Goal: Task Accomplishment & Management: Use online tool/utility

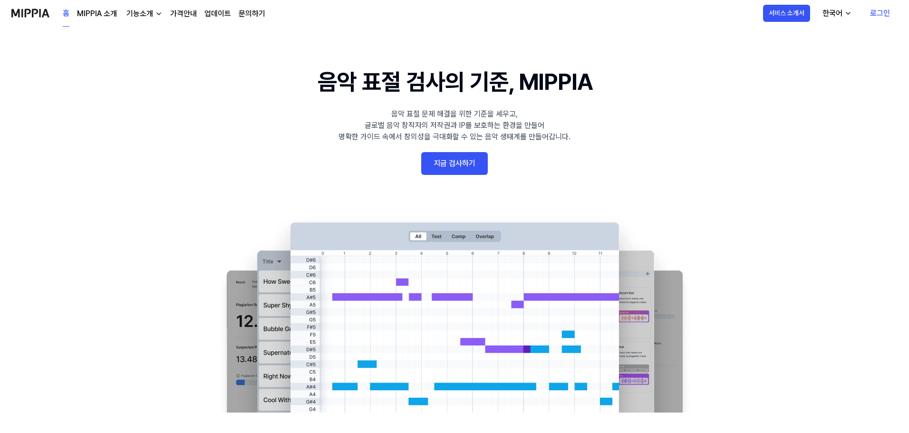
click at [459, 155] on link "지금 검사하기" at bounding box center [454, 163] width 67 height 23
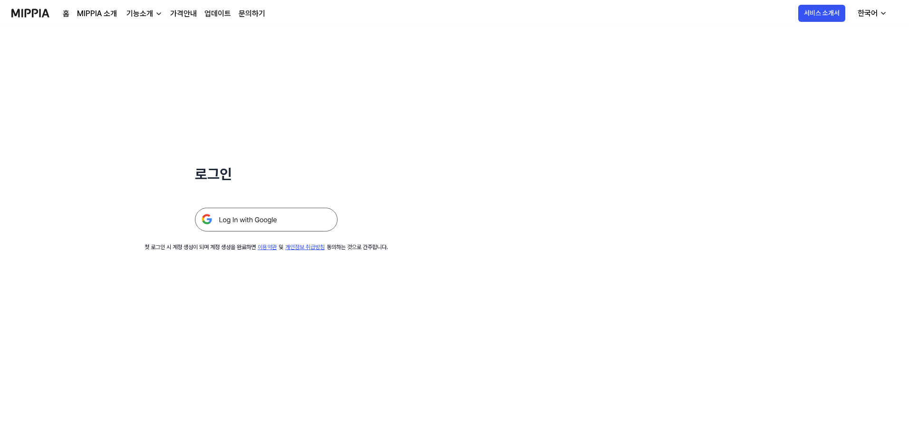
click at [234, 224] on img at bounding box center [266, 220] width 143 height 24
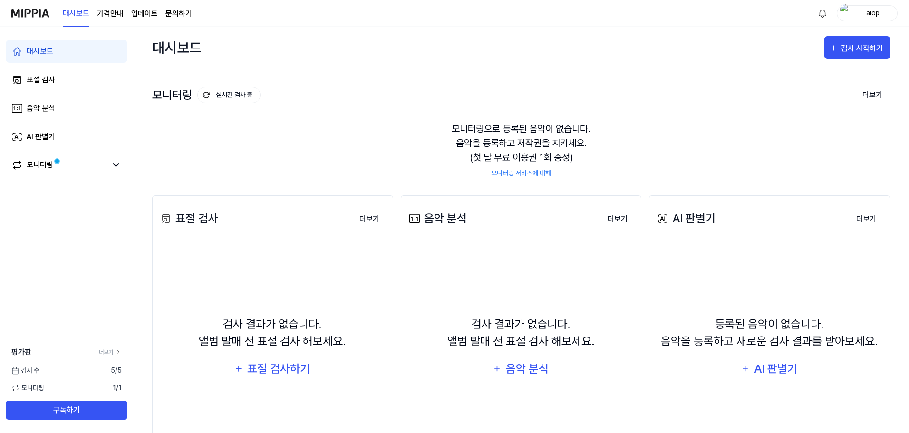
scroll to position [73, 0]
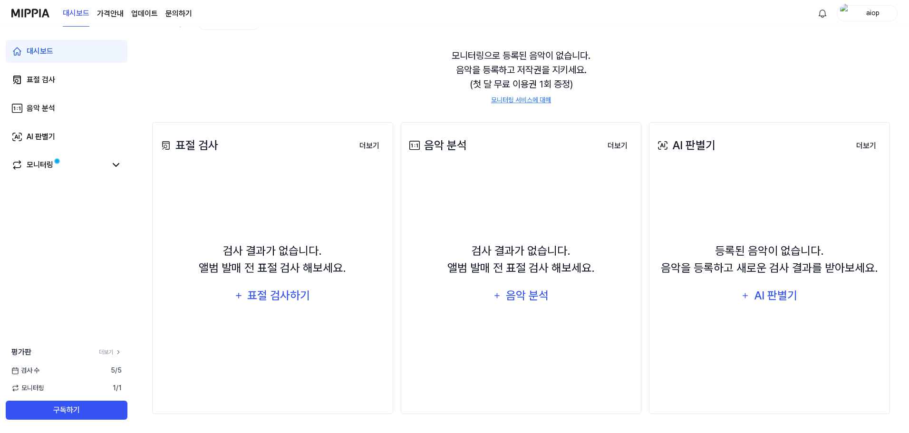
drag, startPoint x: 691, startPoint y: 70, endPoint x: 699, endPoint y: 130, distance: 60.5
click at [693, 71] on div "모니터링으로 등록된 음악이 없습니다. 음악을 등록하고 저작권을 지키세요. (첫 달 무료 이용권 1회 증정) 모니터링 서비스에 대해" at bounding box center [521, 76] width 738 height 79
click at [773, 296] on div "AI 판별기" at bounding box center [776, 296] width 46 height 18
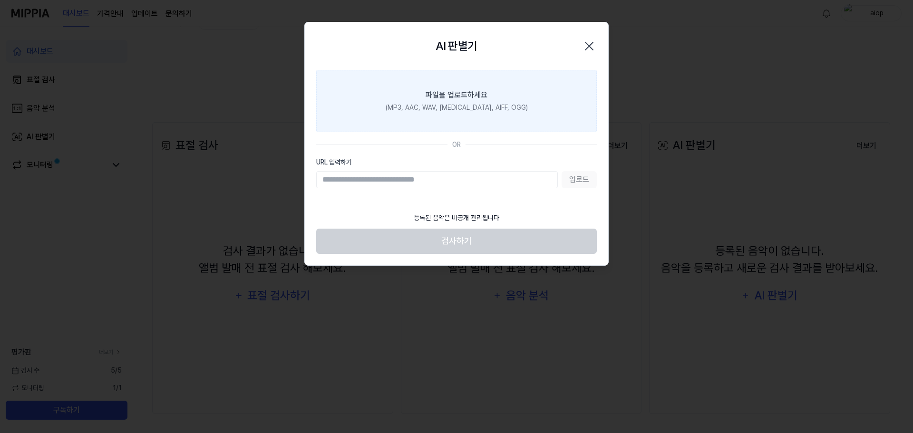
click at [454, 100] on div "파일을 업로드하세요" at bounding box center [457, 94] width 62 height 11
click at [0, 0] on input "파일을 업로드하세요 (MP3, AAC, WAV, FLAC, AIFF, OGG)" at bounding box center [0, 0] width 0 height 0
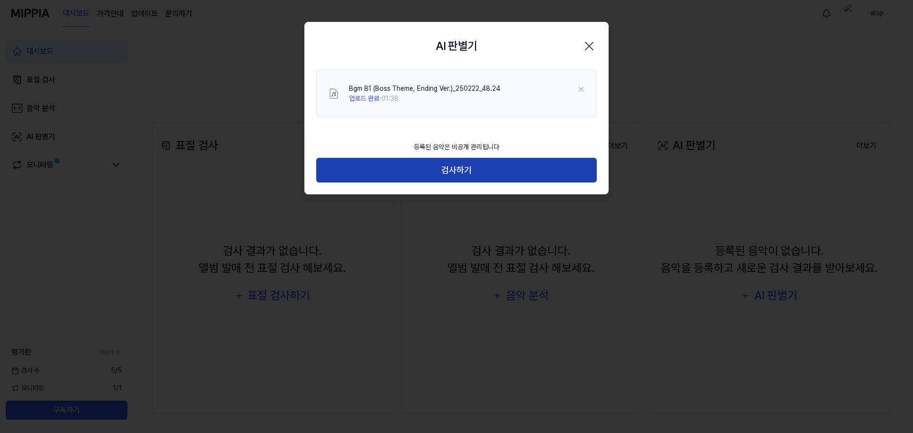
click at [461, 167] on button "검사하기" at bounding box center [456, 170] width 281 height 25
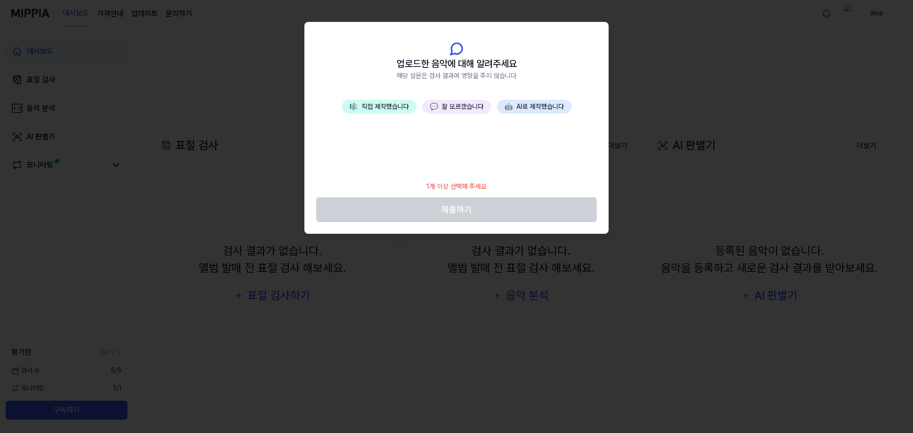
click at [380, 100] on button "🎼 직접 제작했습니다" at bounding box center [379, 107] width 75 height 14
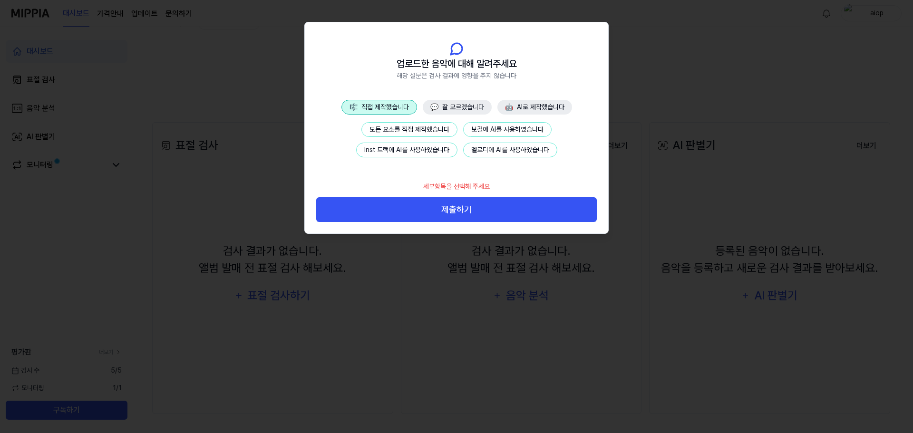
click at [439, 129] on button "모든 요소를 직접 제작했습니다" at bounding box center [409, 129] width 96 height 15
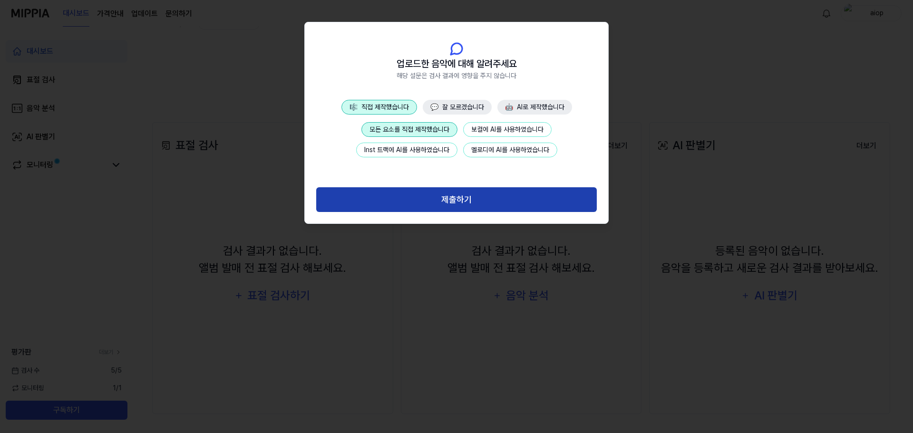
click at [444, 197] on button "제출하기" at bounding box center [456, 199] width 281 height 25
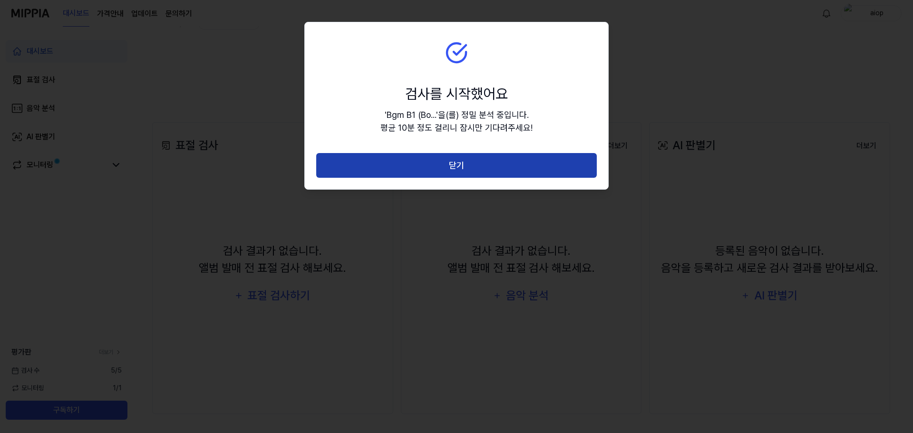
click at [450, 172] on button "닫기" at bounding box center [456, 165] width 281 height 25
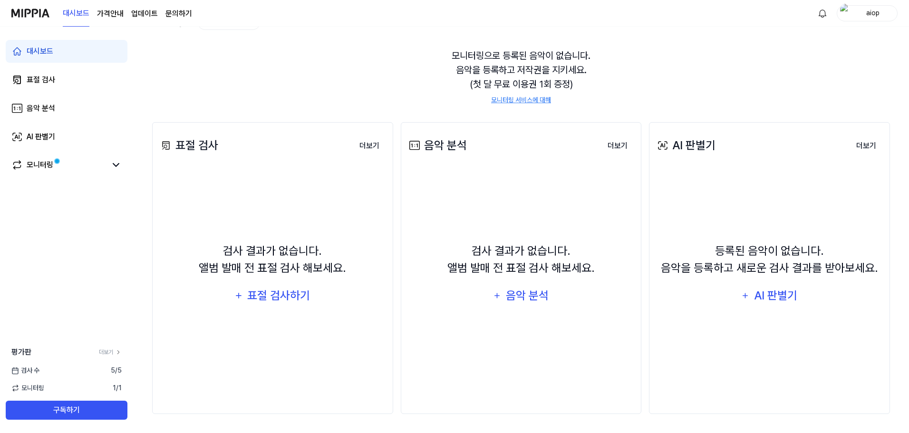
scroll to position [54, 0]
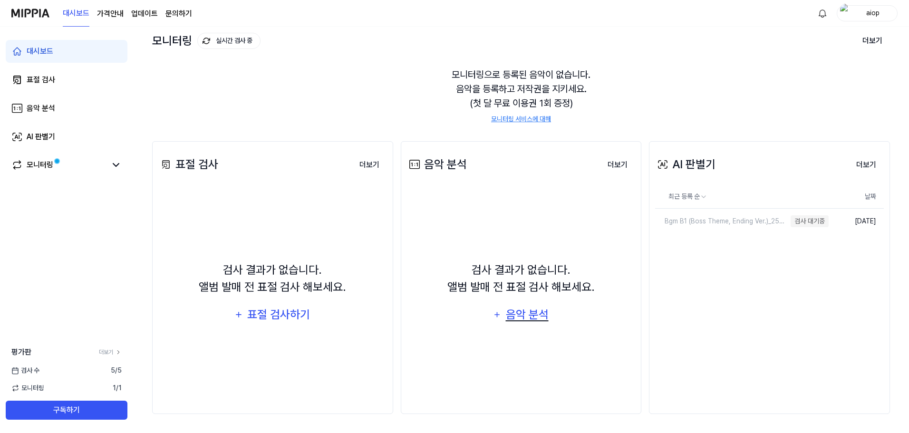
click at [525, 312] on div "음악 분석" at bounding box center [527, 315] width 45 height 18
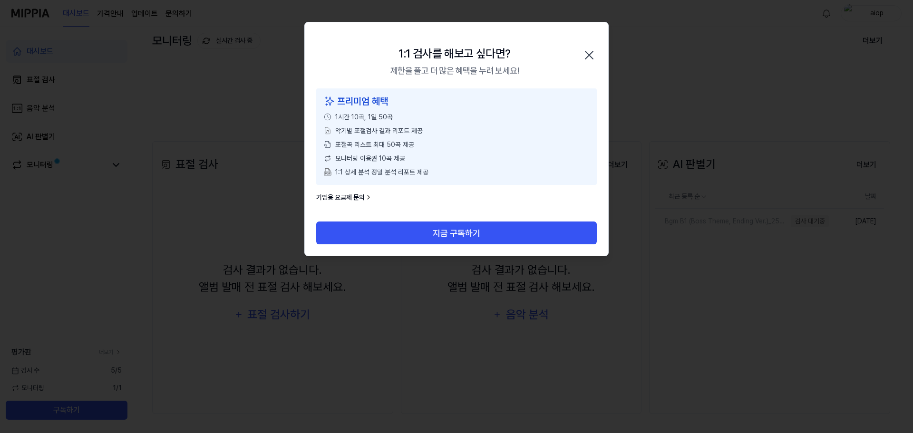
click at [592, 50] on icon "button" at bounding box center [589, 55] width 15 height 15
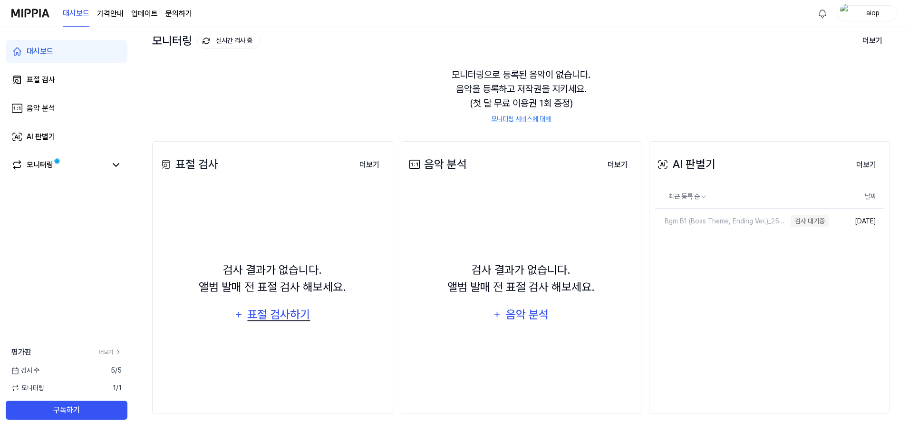
click at [277, 315] on div "표절 검사하기" at bounding box center [279, 315] width 65 height 18
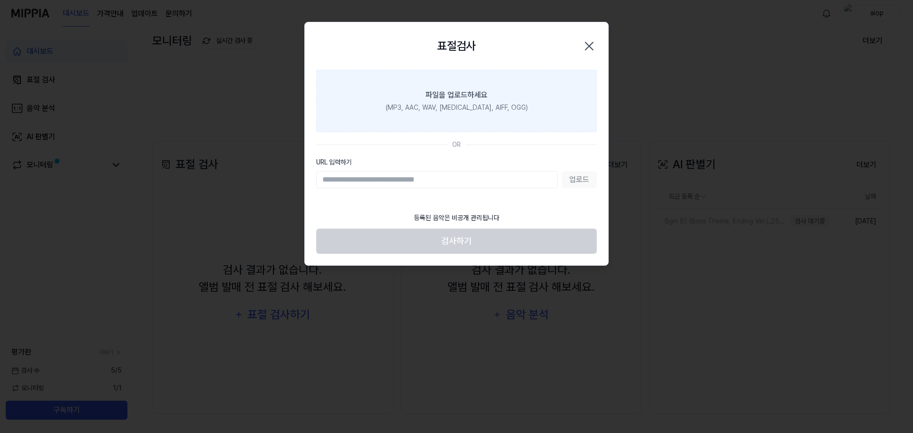
click at [473, 117] on label "파일을 업로드하세요 (MP3, AAC, WAV, FLAC, AIFF, OGG)" at bounding box center [456, 101] width 281 height 62
click at [0, 0] on input "파일을 업로드하세요 (MP3, AAC, WAV, FLAC, AIFF, OGG)" at bounding box center [0, 0] width 0 height 0
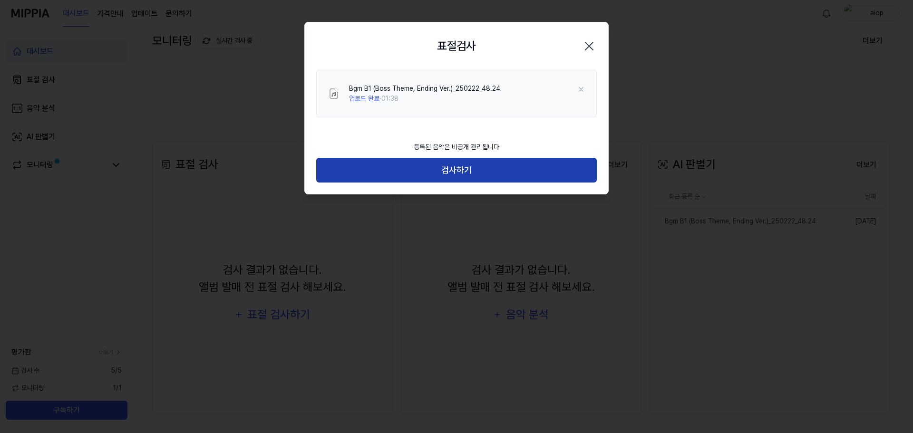
click at [458, 176] on button "검사하기" at bounding box center [456, 170] width 281 height 25
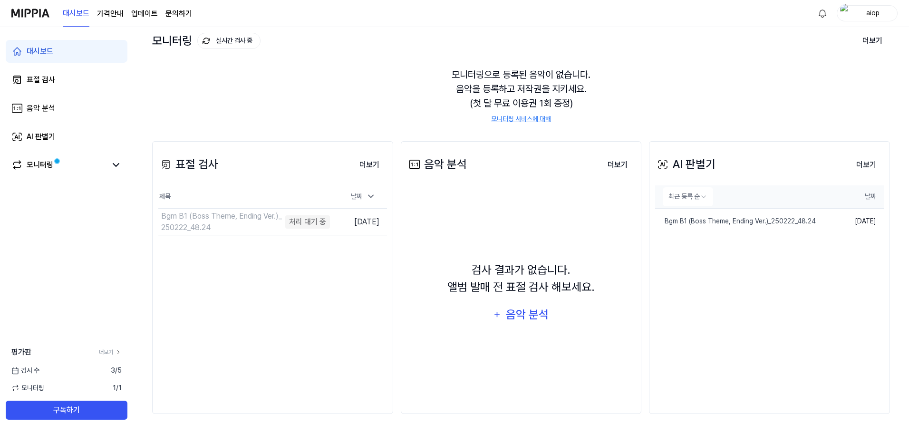
click at [706, 197] on html "대시보드 가격안내 업데이트 문의하기 aiop 대시보드 표절 검사 음악 분석 AI 판별기 모니터링 평가판 더보기 검사 수 3 / 5 모니터링 1…" at bounding box center [454, 162] width 909 height 433
click at [706, 197] on html "대시보드 가격안내 업데이트 문의하기 aiop 대시보드 표절 검사 음악 분석 AI 판별기 모니터링 평가판 더보기 검사 수 3 / 5 모니터링 1…" at bounding box center [456, 162] width 913 height 433
click at [683, 163] on div "AI 판별기" at bounding box center [685, 164] width 60 height 17
click at [878, 164] on button "더보기" at bounding box center [866, 165] width 35 height 19
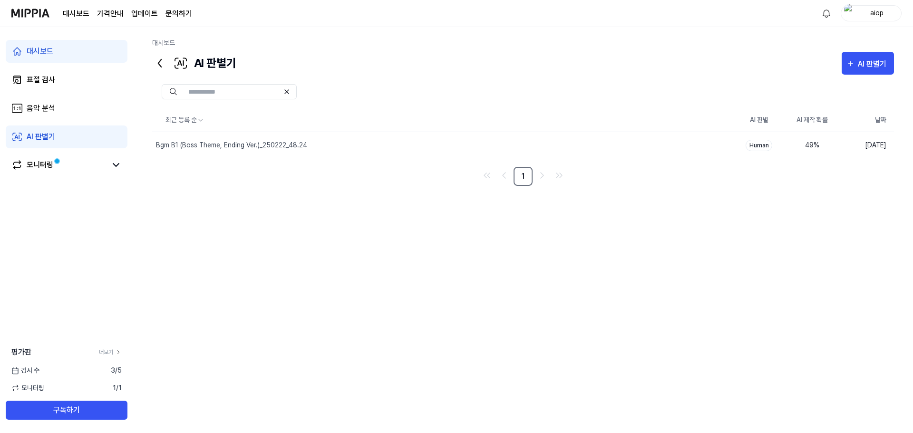
drag, startPoint x: 568, startPoint y: 42, endPoint x: 541, endPoint y: 43, distance: 27.1
click at [568, 42] on div "대시보드" at bounding box center [523, 45] width 742 height 14
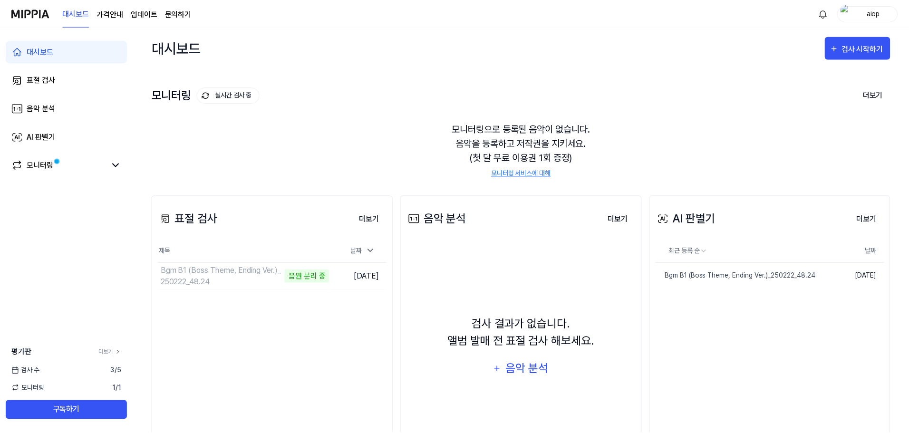
scroll to position [54, 0]
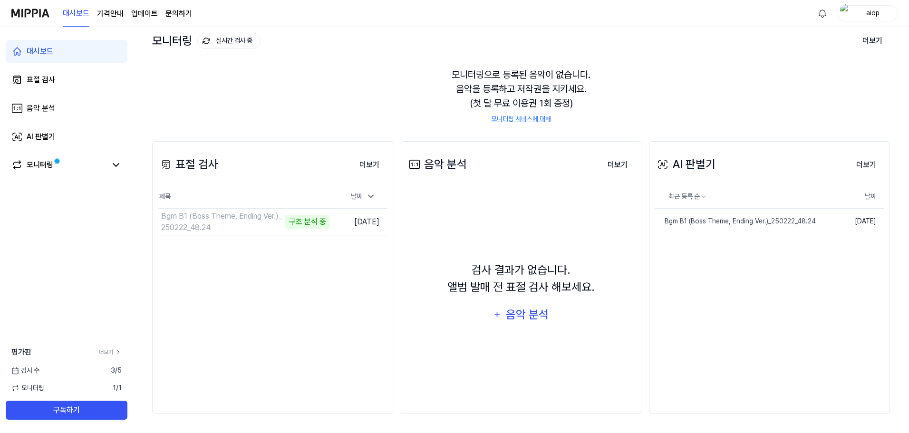
drag, startPoint x: 381, startPoint y: 95, endPoint x: 588, endPoint y: 145, distance: 212.8
click at [381, 94] on div "모니터링으로 등록된 음악이 없습니다. 음악을 등록하고 저작권을 지키세요. (첫 달 무료 이용권 1회 증정) 모니터링 서비스에 대해" at bounding box center [521, 95] width 738 height 79
click at [726, 223] on div "Bgm B1 (Boss Theme, Ending Ver.)_250222_48.24" at bounding box center [724, 221] width 138 height 10
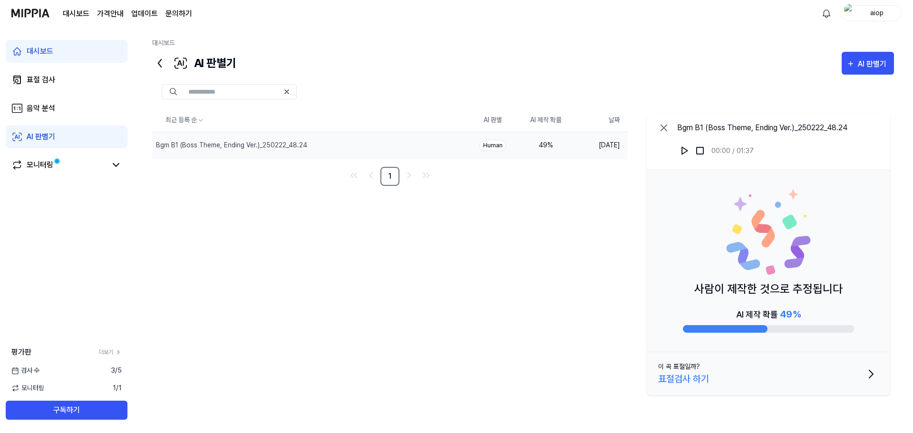
click at [901, 322] on div "대시보드 AI 판별기 AI 판별기 표절 검사 음악 분석 AI 판별기 최근 등록 순 AI 판별 AI 제작 확률 날짜 Bgm B1 (Boss Th…" at bounding box center [523, 230] width 780 height 407
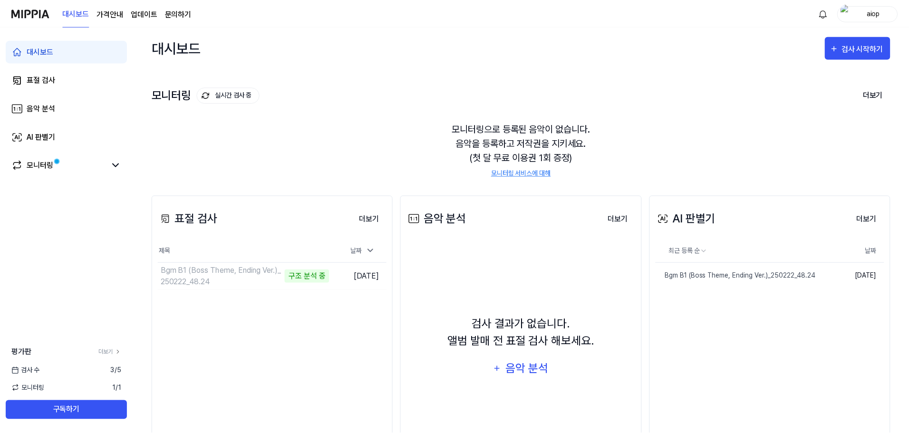
scroll to position [54, 0]
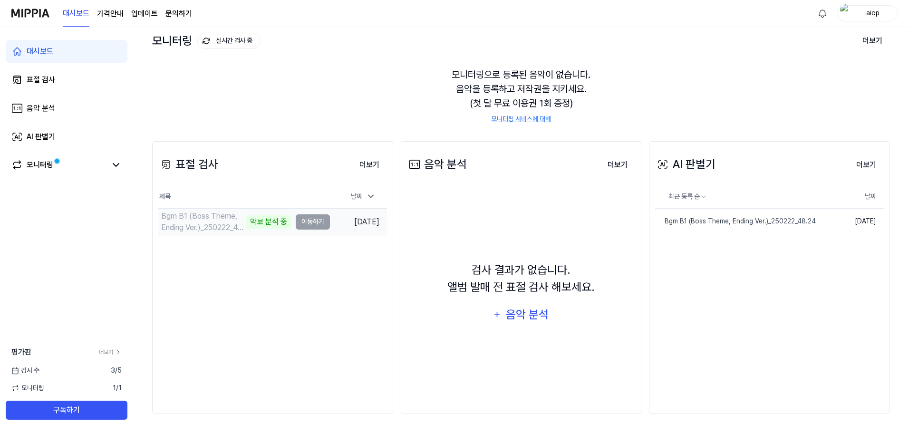
click at [359, 224] on td "2025.08.22." at bounding box center [358, 221] width 57 height 27
click at [96, 157] on div "모니터링" at bounding box center [67, 165] width 122 height 23
click at [107, 165] on div "모니터링" at bounding box center [66, 164] width 110 height 11
click at [119, 165] on icon at bounding box center [115, 164] width 11 height 11
click at [122, 169] on div "모니터링" at bounding box center [67, 165] width 122 height 22
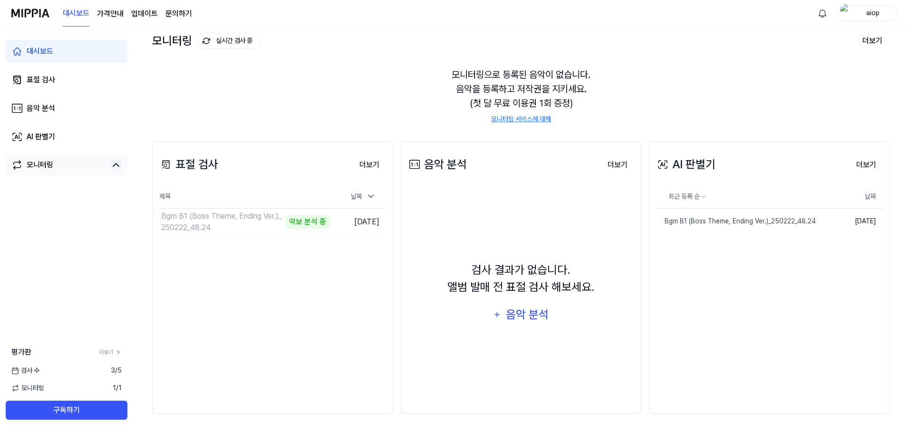
click at [117, 166] on icon at bounding box center [115, 164] width 11 height 11
drag, startPoint x: 276, startPoint y: 97, endPoint x: 286, endPoint y: 107, distance: 15.1
click at [279, 102] on div "모니터링으로 등록된 음악이 없습니다. 음악을 등록하고 저작권을 지키세요. (첫 달 무료 이용권 1회 증정) 모니터링 서비스에 대해" at bounding box center [521, 95] width 738 height 79
click at [673, 112] on div "모니터링으로 등록된 음악이 없습니다. 음악을 등록하고 저작권을 지키세요. (첫 달 무료 이용권 1회 증정) 모니터링 서비스에 대해" at bounding box center [521, 95] width 738 height 79
click at [712, 226] on link "Bgm B1 (Boss Theme, Ending Ver.)_250222_48.24" at bounding box center [724, 221] width 138 height 25
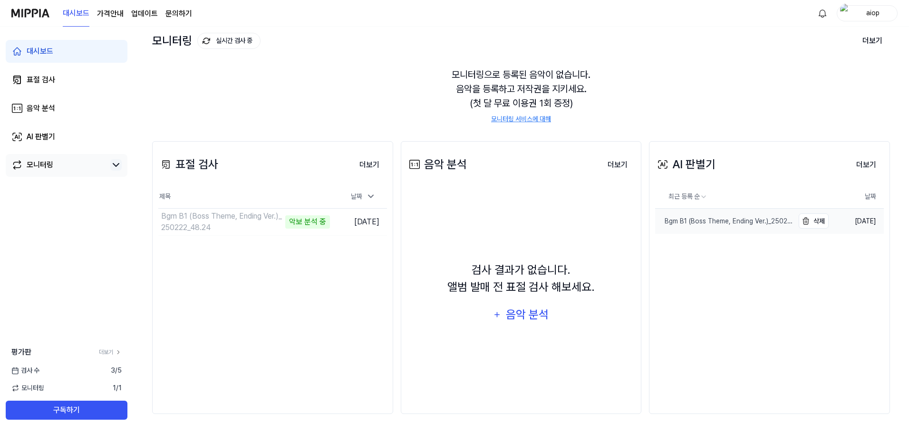
scroll to position [0, 0]
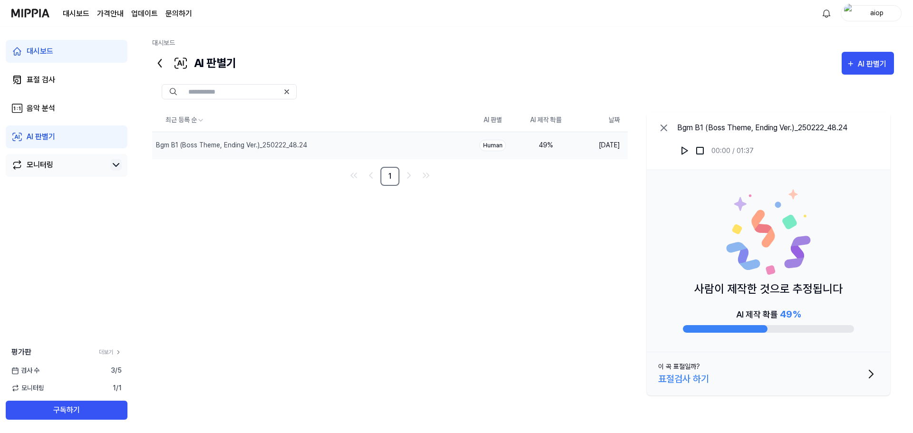
drag, startPoint x: 772, startPoint y: 332, endPoint x: 837, endPoint y: 328, distance: 64.3
click at [835, 329] on div at bounding box center [768, 329] width 171 height 8
click at [844, 326] on div at bounding box center [768, 329] width 171 height 8
click at [592, 311] on div "최근 등록 순 AI 판별 AI 제작 확률 날짜 Bgm B1 (Boss Theme, Ending Ver.)_250222_48.24 삭제 Huma…" at bounding box center [523, 254] width 742 height 291
drag, startPoint x: 696, startPoint y: 127, endPoint x: 882, endPoint y: 154, distance: 188.5
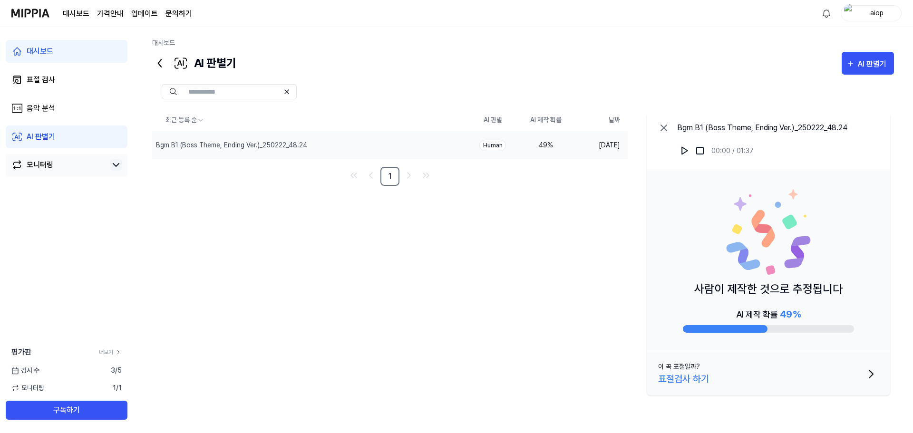
click at [904, 133] on div "대시보드 AI 판별기 AI 판별기 표절 검사 음악 분석 AI 판별기 최근 등록 순 AI 판별 AI 제작 확률 날짜 Bgm B1 (Boss Th…" at bounding box center [523, 230] width 780 height 407
click at [665, 256] on div "사람이 제작한 것으로 추정됩니다 AI 제작 확률 49 %" at bounding box center [769, 261] width 244 height 182
drag, startPoint x: 183, startPoint y: 56, endPoint x: 361, endPoint y: 59, distance: 178.9
click at [357, 59] on div "AI 판별기 AI 판별기" at bounding box center [523, 63] width 742 height 23
drag, startPoint x: 363, startPoint y: 60, endPoint x: 466, endPoint y: 92, distance: 107.4
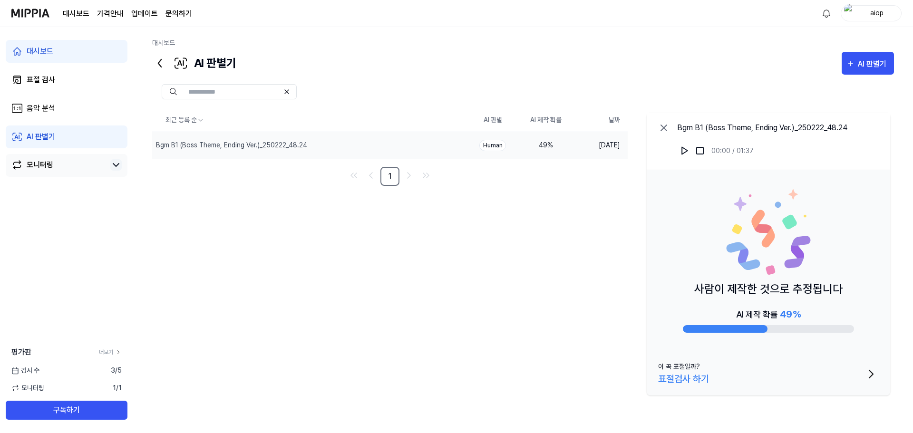
click at [368, 63] on div "AI 판별기 AI 판별기" at bounding box center [523, 63] width 742 height 23
drag, startPoint x: 464, startPoint y: 148, endPoint x: 628, endPoint y: 164, distance: 165.3
click at [628, 164] on div "최근 등록 순 AI 판별 AI 제작 확률 날짜 Bgm B1 (Boss Theme, Ending Ver.)_250222_48.24 삭제 Huma…" at bounding box center [523, 254] width 742 height 291
click at [601, 206] on div "최근 등록 순 AI 판별 AI 제작 확률 날짜 Bgm B1 (Boss Theme, Ending Ver.)_250222_48.24 삭제 Huma…" at bounding box center [523, 254] width 742 height 291
click at [161, 67] on icon at bounding box center [159, 63] width 3 height 8
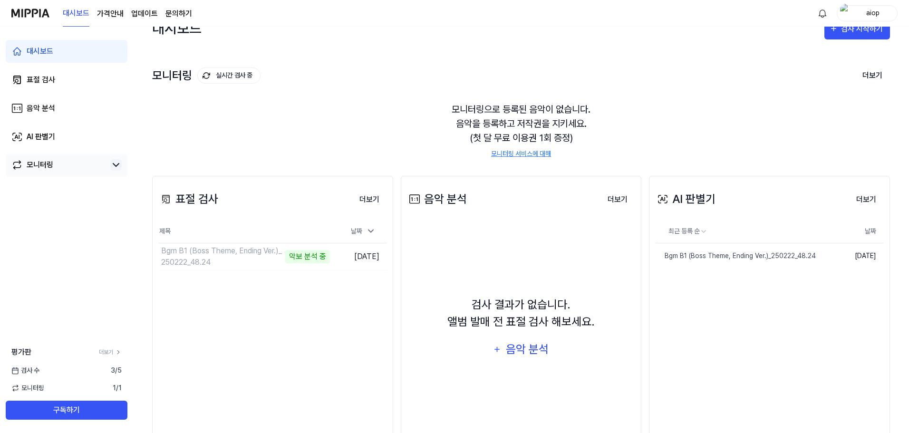
scroll to position [54, 0]
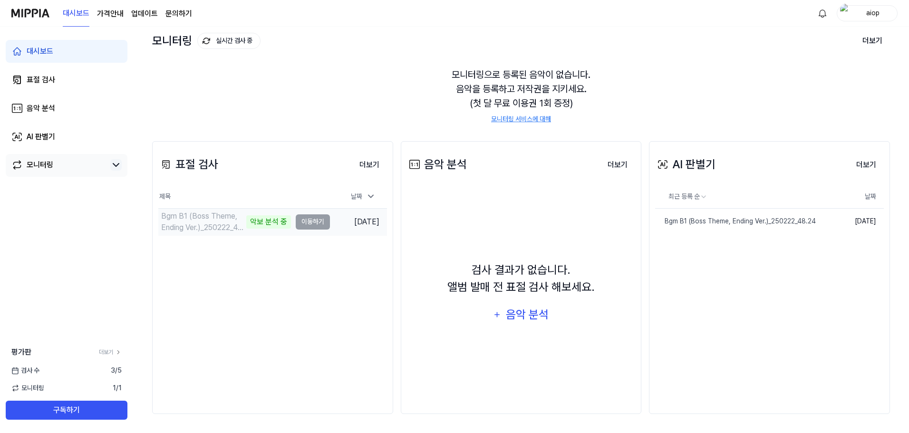
click at [232, 220] on div "Bgm B1 (Boss Theme, Ending Ver.)_250222_48.24" at bounding box center [202, 222] width 83 height 23
click at [317, 220] on td "Bgm B1 (Boss Theme, Ending Ver.)_250222_48.24 악보 분석 중 이동하기" at bounding box center [244, 222] width 172 height 27
click at [365, 194] on div "날짜" at bounding box center [363, 197] width 32 height 16
click at [365, 195] on div "날짜" at bounding box center [363, 197] width 32 height 16
click at [713, 88] on div "모니터링으로 등록된 음악이 없습니다. 음악을 등록하고 저작권을 지키세요. (첫 달 무료 이용권 1회 증정) 모니터링 서비스에 대해" at bounding box center [521, 95] width 738 height 79
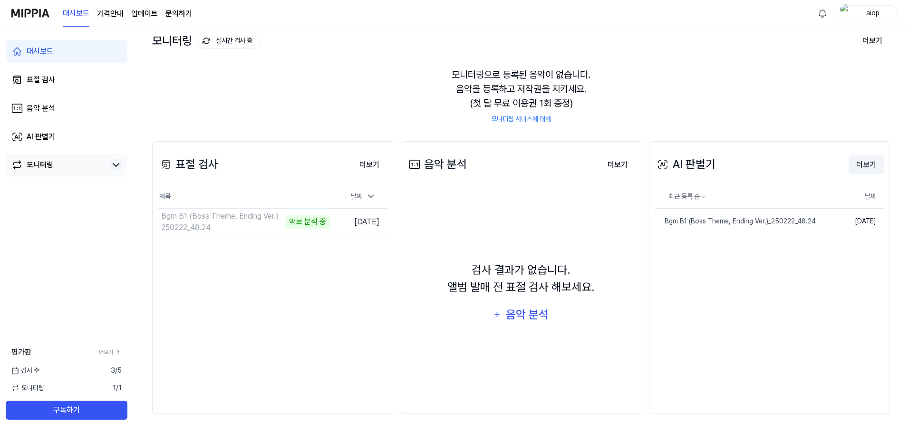
click at [874, 170] on button "더보기" at bounding box center [866, 165] width 35 height 19
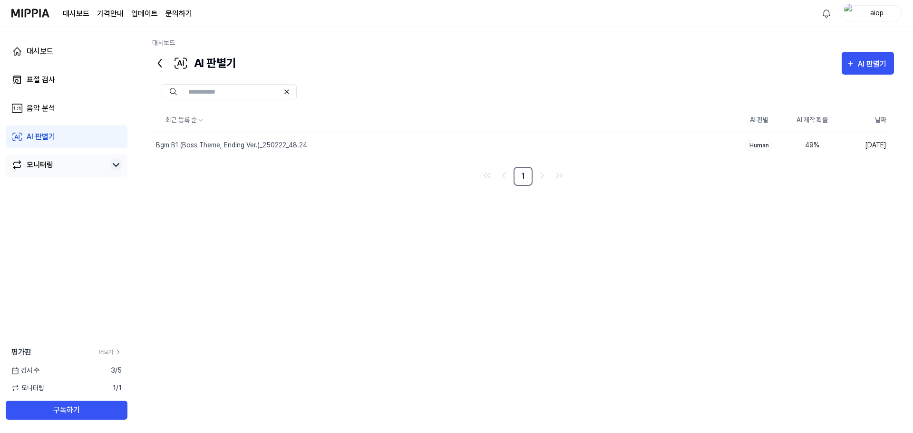
click at [156, 70] on icon at bounding box center [159, 63] width 15 height 15
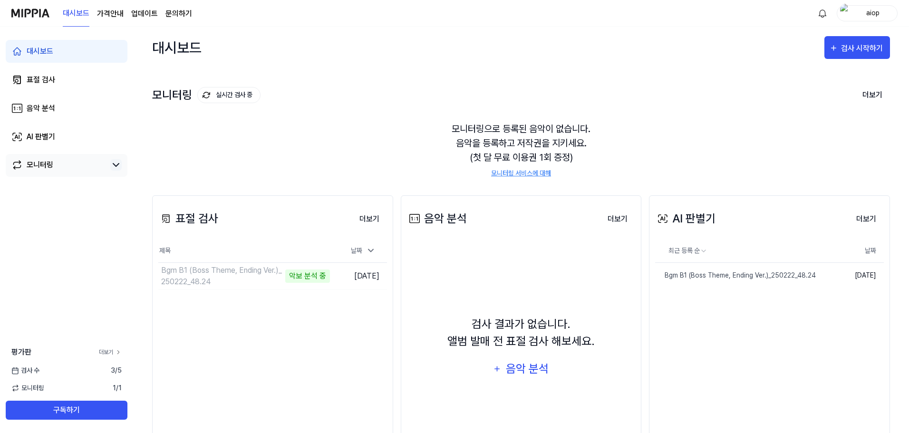
click at [117, 352] on icon at bounding box center [118, 352] width 7 height 7
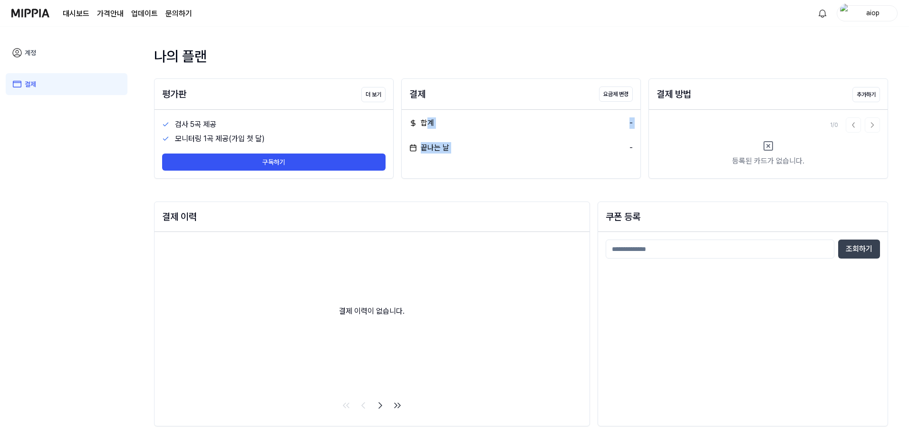
drag, startPoint x: 516, startPoint y: 141, endPoint x: 625, endPoint y: 176, distance: 114.5
click at [617, 172] on div "결제 요금제 변경 합계 - 끝나는 날 -" at bounding box center [521, 128] width 240 height 100
click at [635, 185] on div "나의 플랜 평가판 더 보기 검사 5곡 제공 모니터링 1곡 제공(가입 첫 달) 구독하기 결제 요금제 변경 합계 - 끝나는 날 - 결제 방법 추가…" at bounding box center [521, 242] width 734 height 392
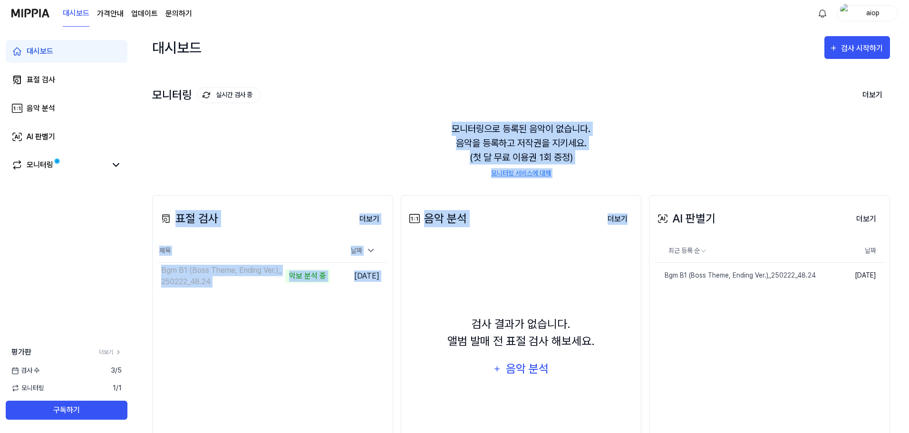
drag, startPoint x: 410, startPoint y: 123, endPoint x: 639, endPoint y: 203, distance: 242.0
click at [639, 203] on div "대시보드 검사 시작하기 모니터링 실시간 검사 중 더보기 모니터링 모니터링으로 등록된 음악이 없습니다. 음악을 등록하고 저작권을 지키세요. (첫…" at bounding box center [521, 230] width 738 height 407
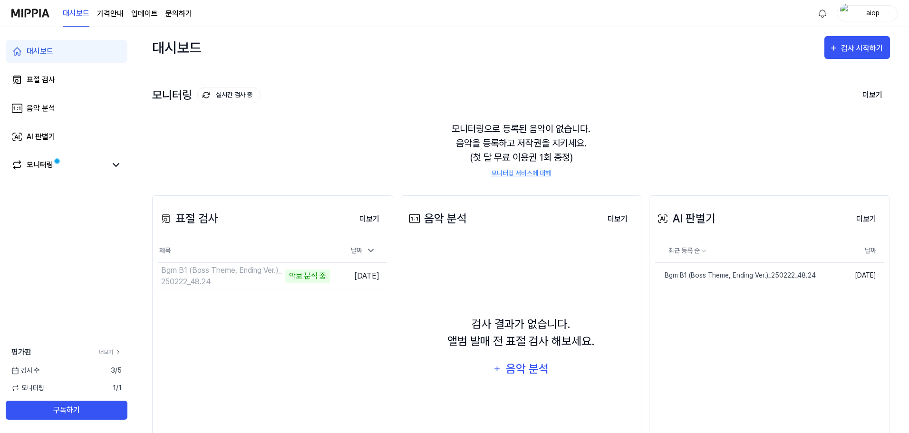
click at [644, 179] on div "표절 검사 더보기 표절 검사 제목 날짜 Bgm B1 (Boss Theme, Ending Ver.)_250222_48.24 악보 분석 중 이동하…" at bounding box center [521, 331] width 738 height 311
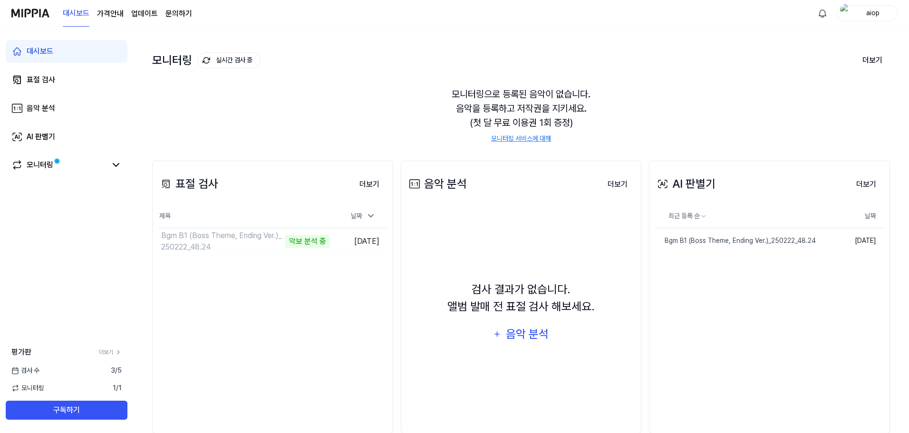
scroll to position [54, 0]
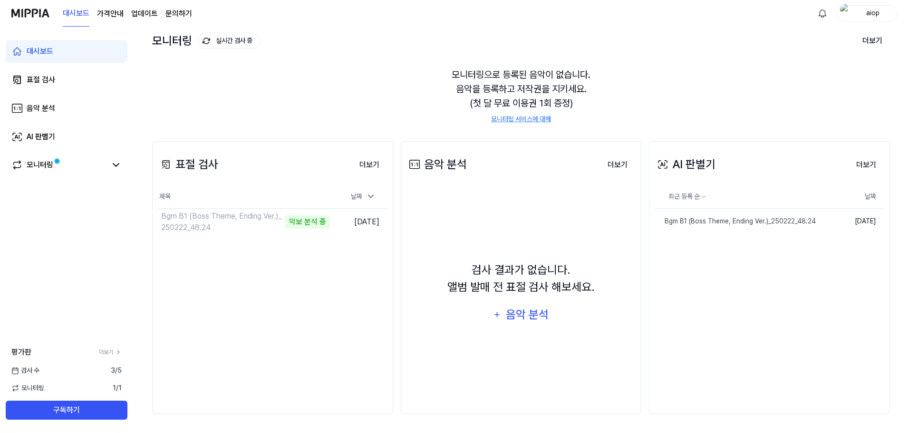
click at [713, 89] on div "모니터링으로 등록된 음악이 없습니다. 음악을 등록하고 저작권을 지키세요. (첫 달 무료 이용권 1회 증정) 모니터링 서비스에 대해" at bounding box center [521, 95] width 738 height 79
click at [245, 115] on div "모니터링으로 등록된 음악이 없습니다. 음악을 등록하고 저작권을 지키세요. (첫 달 무료 이용권 1회 증정) 모니터링 서비스에 대해" at bounding box center [521, 95] width 738 height 79
click at [229, 225] on div "Bgm B1 (Boss Theme, Ending Ver.)_250222_48.24" at bounding box center [226, 222] width 130 height 23
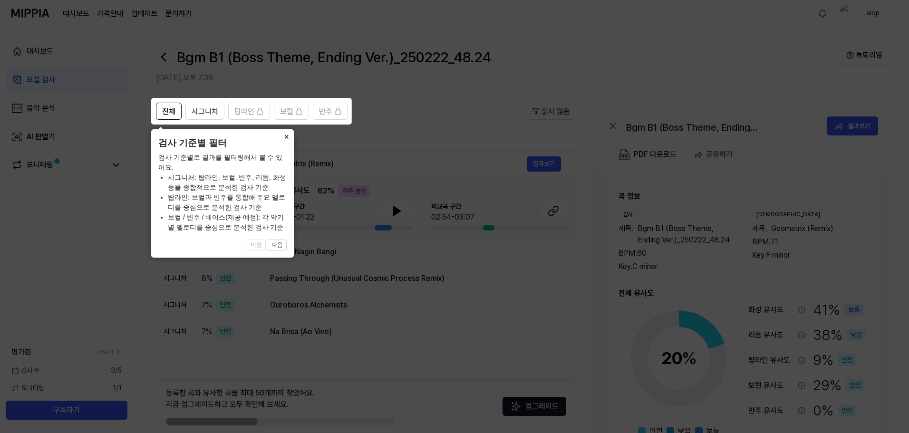
click at [283, 139] on button "×" at bounding box center [286, 135] width 15 height 13
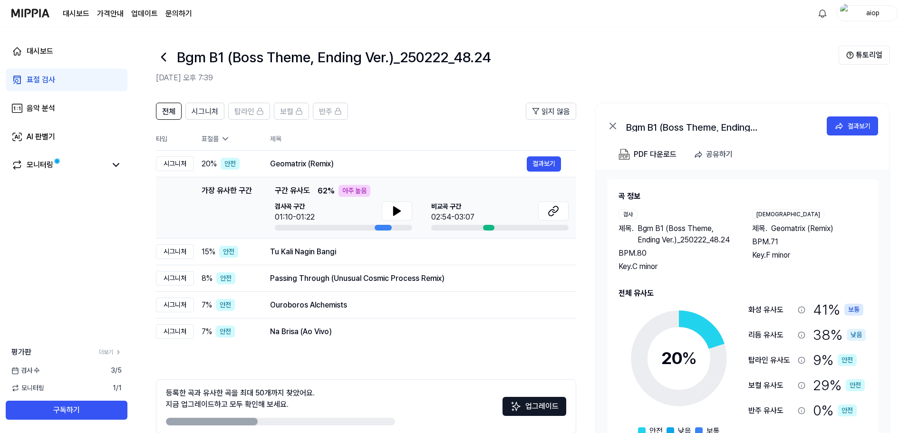
scroll to position [46, 0]
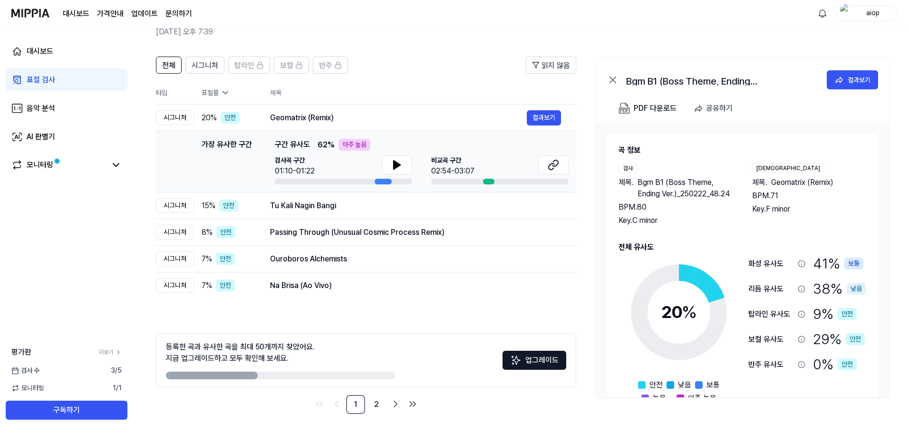
drag, startPoint x: 275, startPoint y: 140, endPoint x: 355, endPoint y: 152, distance: 80.4
click at [354, 144] on div "가장 유사한 구간 구간 유사도 62 % 아주 높음" at bounding box center [422, 145] width 294 height 12
click at [392, 162] on icon at bounding box center [396, 164] width 11 height 11
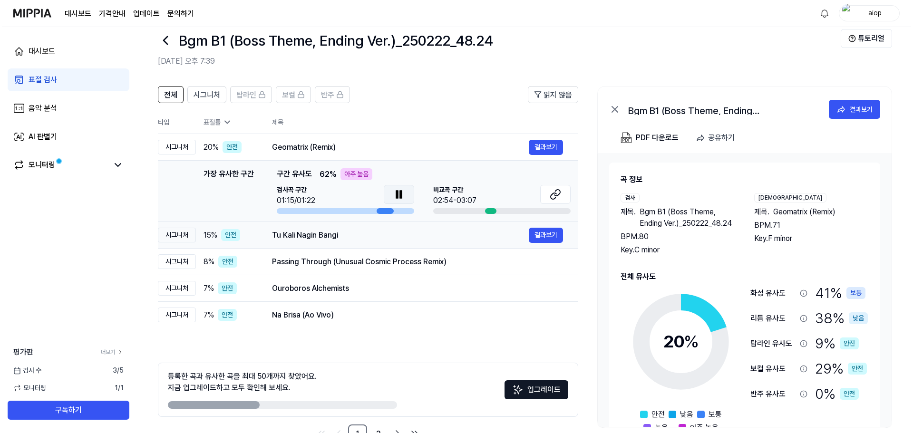
scroll to position [0, 0]
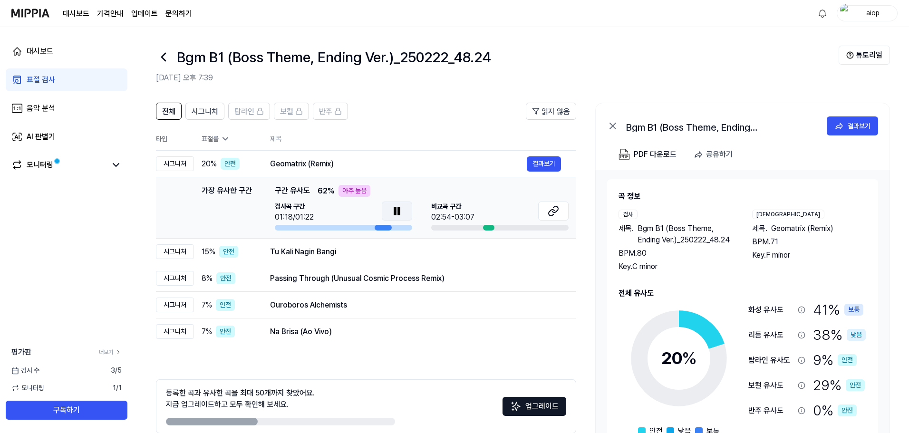
click at [397, 206] on icon at bounding box center [396, 210] width 11 height 11
click at [556, 213] on icon at bounding box center [553, 210] width 11 height 11
click at [538, 252] on button "결과보기" at bounding box center [544, 251] width 34 height 15
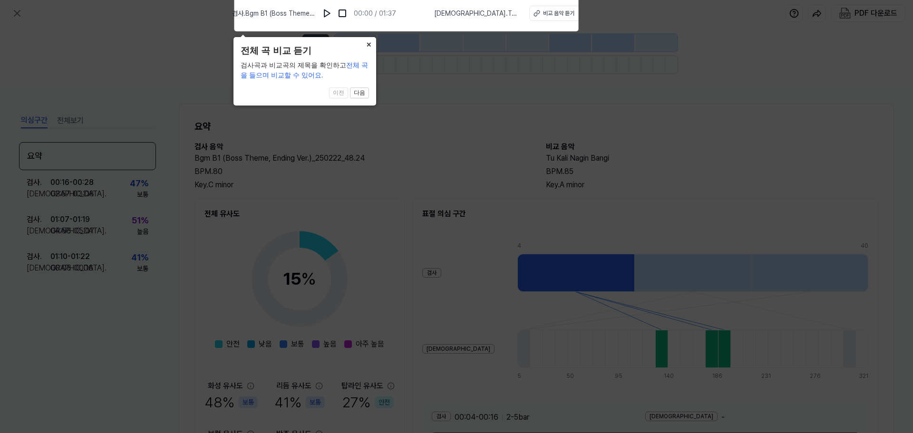
click at [370, 47] on button "×" at bounding box center [368, 43] width 15 height 13
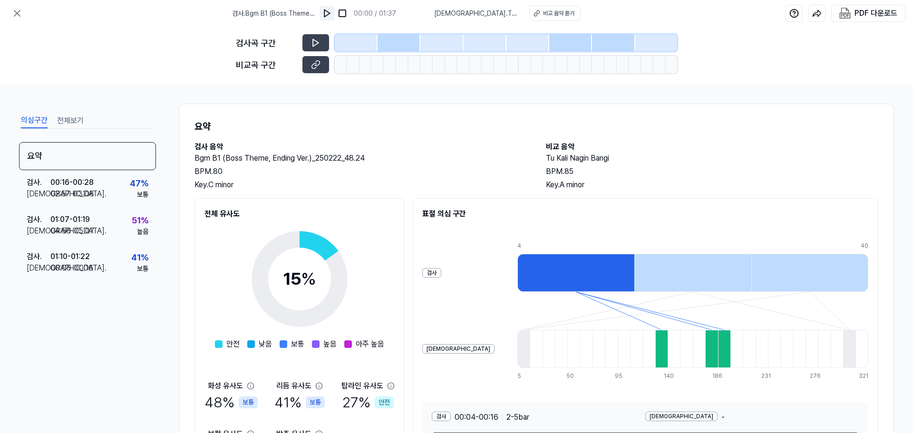
click at [332, 12] on img at bounding box center [327, 14] width 10 height 10
click at [354, 43] on div at bounding box center [356, 42] width 43 height 17
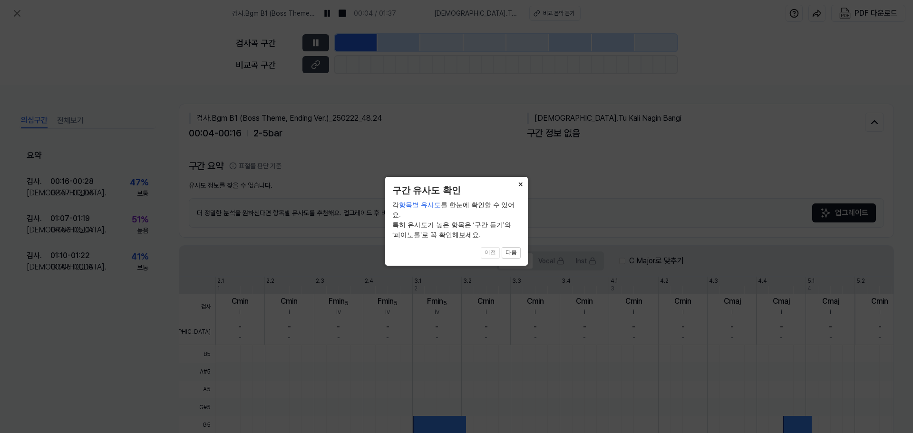
click at [516, 185] on button "×" at bounding box center [520, 183] width 15 height 13
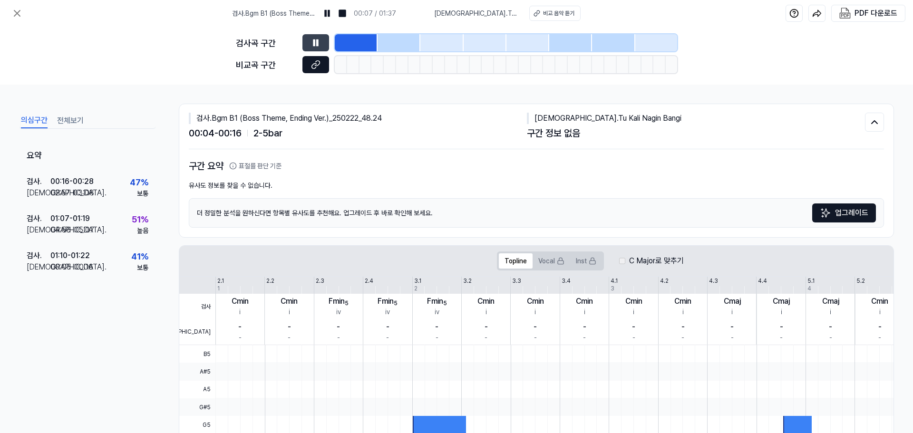
click at [322, 62] on button at bounding box center [316, 64] width 27 height 17
drag, startPoint x: 315, startPoint y: 39, endPoint x: 301, endPoint y: 3, distance: 38.0
click at [315, 41] on icon at bounding box center [316, 43] width 10 height 10
click at [21, 9] on icon at bounding box center [16, 13] width 11 height 11
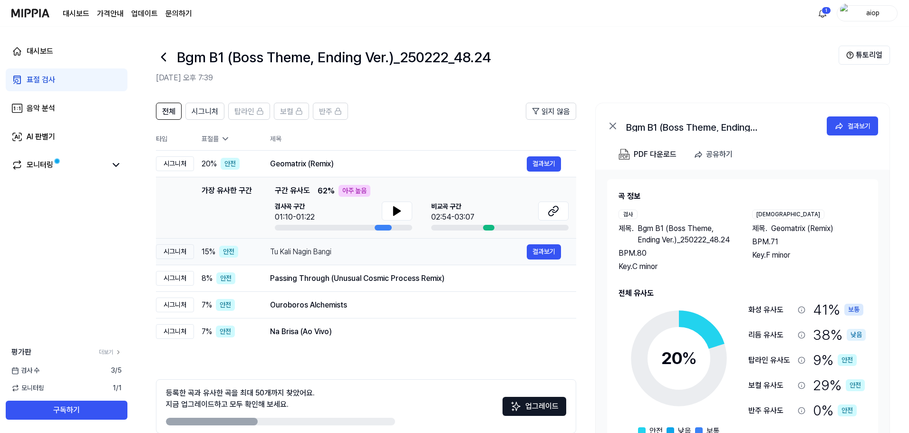
scroll to position [46, 0]
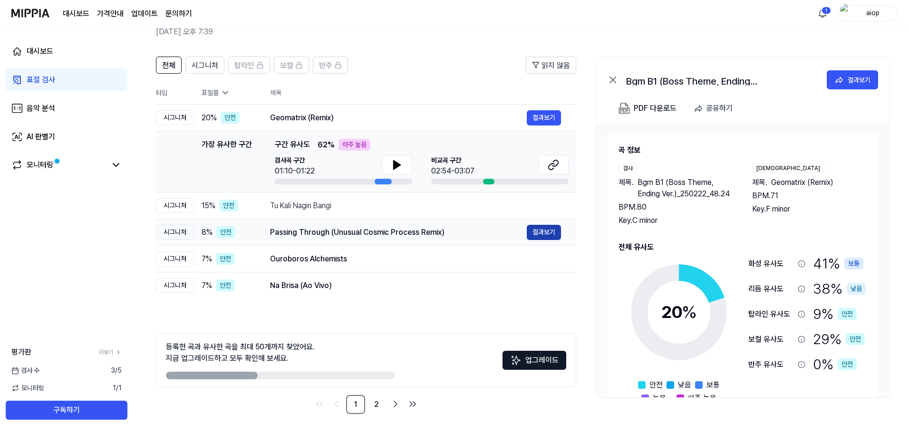
click at [540, 231] on button "결과보기" at bounding box center [544, 232] width 34 height 15
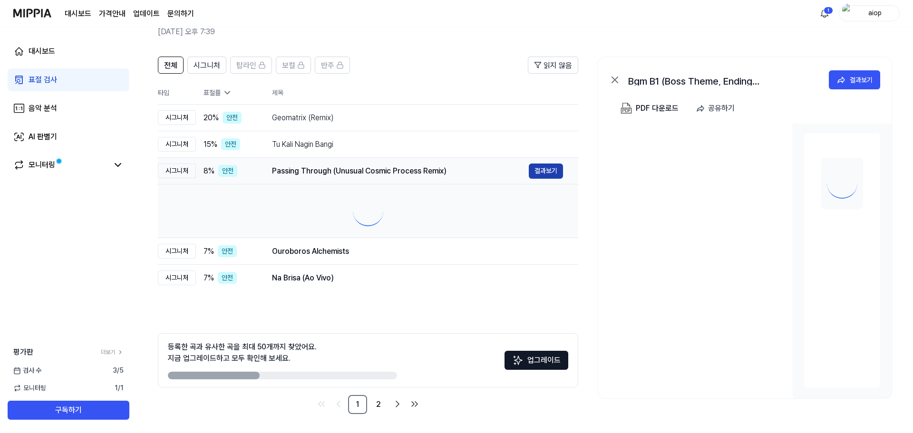
scroll to position [0, 0]
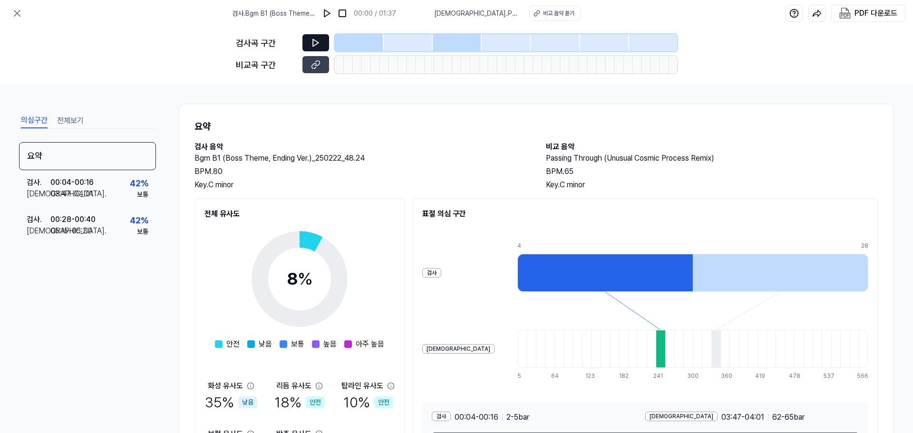
click at [322, 38] on button at bounding box center [316, 42] width 27 height 17
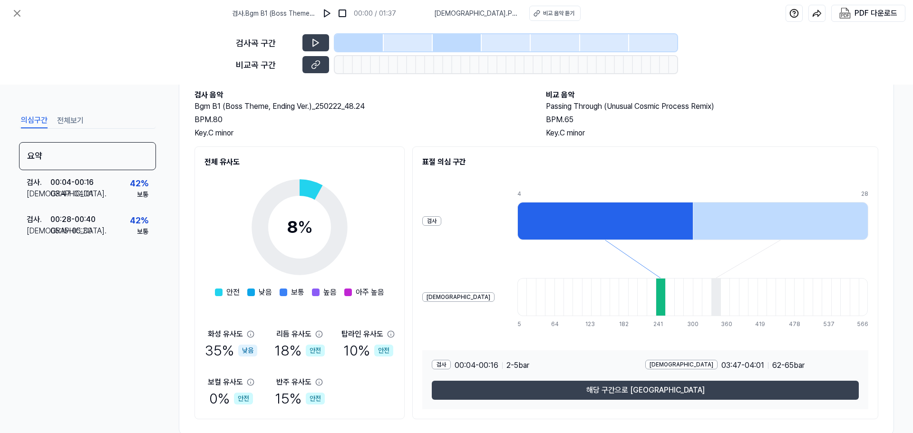
scroll to position [73, 0]
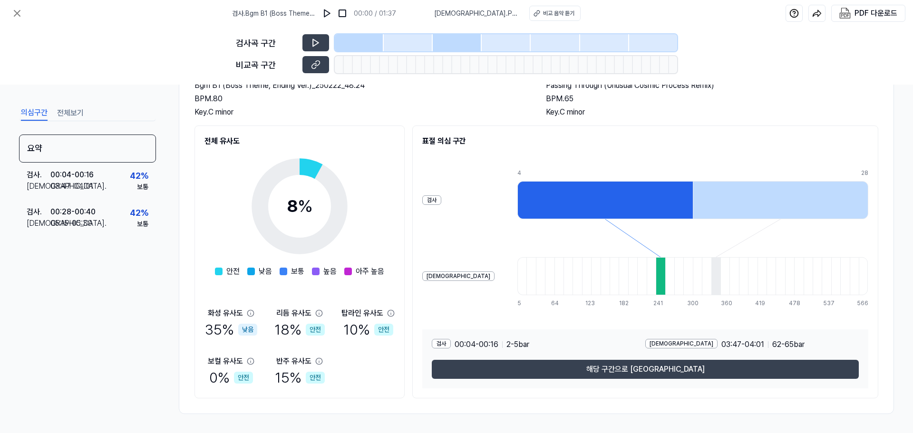
click at [641, 197] on div at bounding box center [605, 200] width 176 height 38
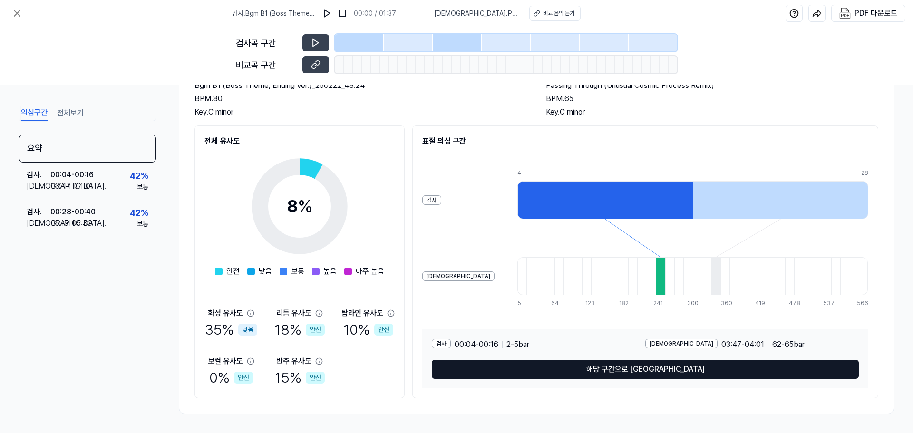
click at [595, 370] on button "해당 구간으로 이동" at bounding box center [645, 369] width 427 height 19
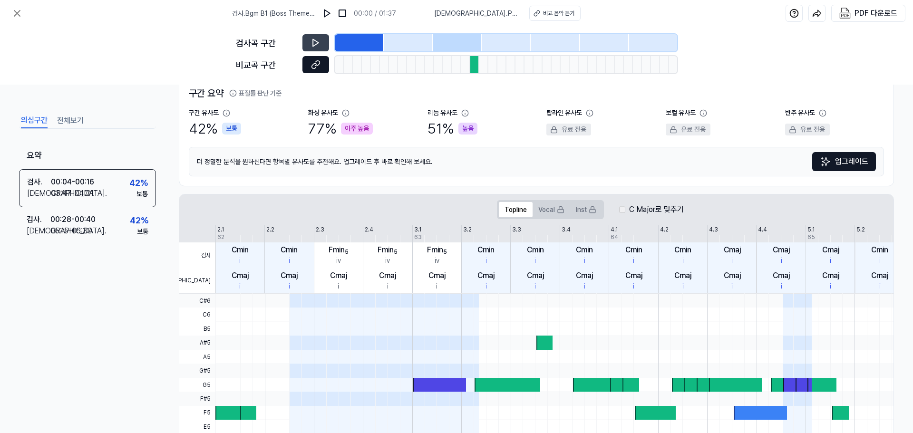
click at [309, 67] on button at bounding box center [316, 64] width 27 height 17
click at [410, 186] on div "검사 . Bgm B1 (Boss Theme, Ending Ver.)_250222_48.24 00:04 - 00:16 2 - 5 bar 비교 .…" at bounding box center [536, 109] width 715 height 156
click at [768, 45] on div "검사곡 구간 비교곡 구간" at bounding box center [456, 56] width 913 height 58
click at [17, 13] on icon at bounding box center [17, 13] width 6 height 6
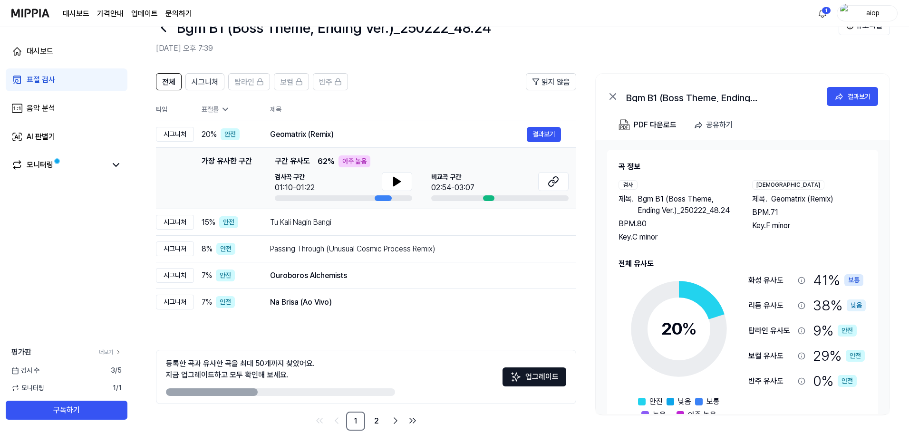
scroll to position [0, 0]
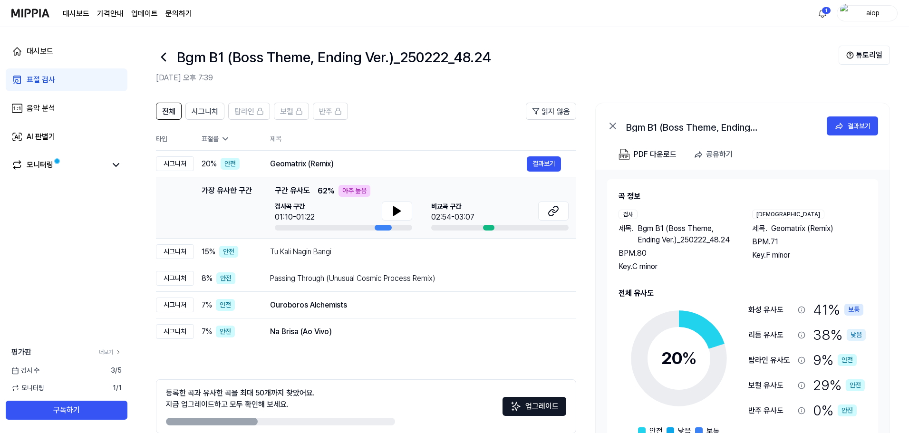
click at [165, 60] on icon at bounding box center [164, 57] width 4 height 8
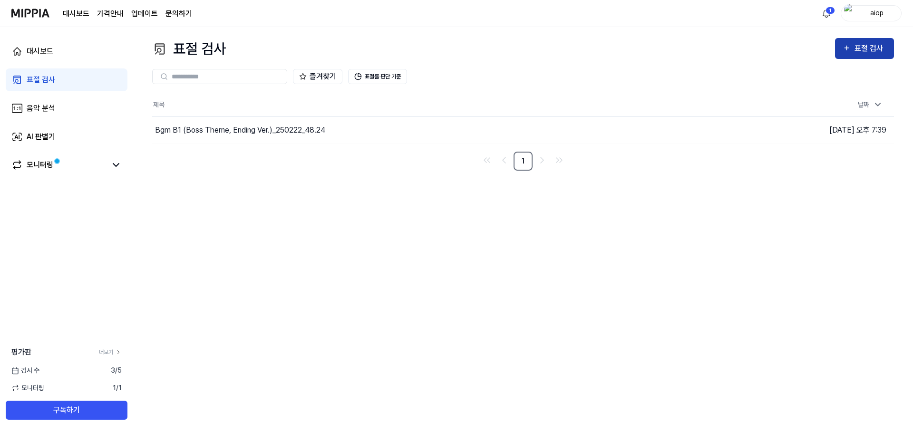
click at [847, 46] on icon "button" at bounding box center [847, 47] width 8 height 11
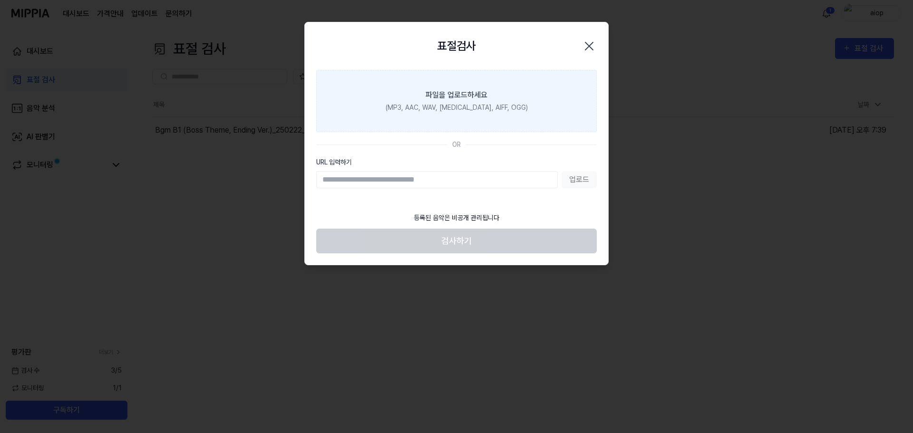
click at [462, 99] on div "파일을 업로드하세요" at bounding box center [457, 94] width 62 height 11
click at [0, 0] on input "파일을 업로드하세요 (MP3, AAC, WAV, FLAC, AIFF, OGG)" at bounding box center [0, 0] width 0 height 0
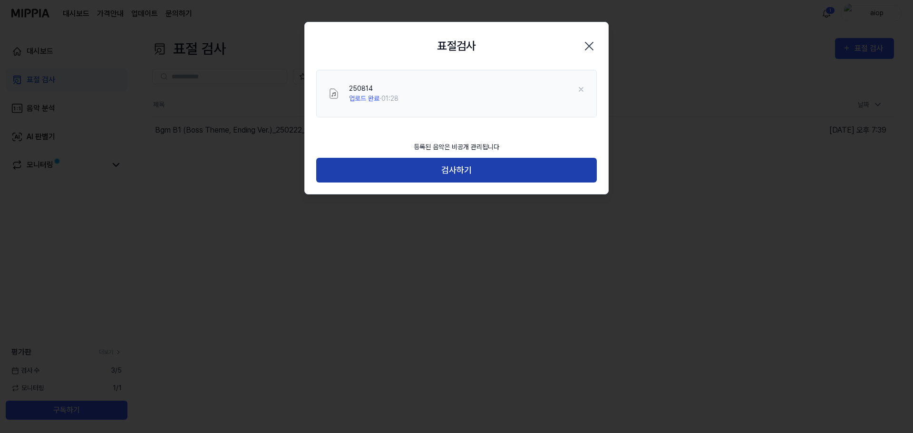
click at [459, 174] on button "검사하기" at bounding box center [456, 170] width 281 height 25
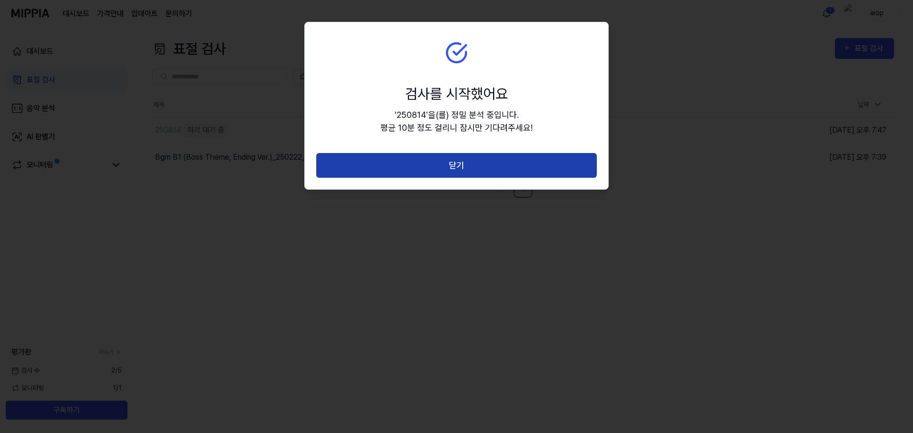
click at [459, 173] on button "닫기" at bounding box center [456, 165] width 281 height 25
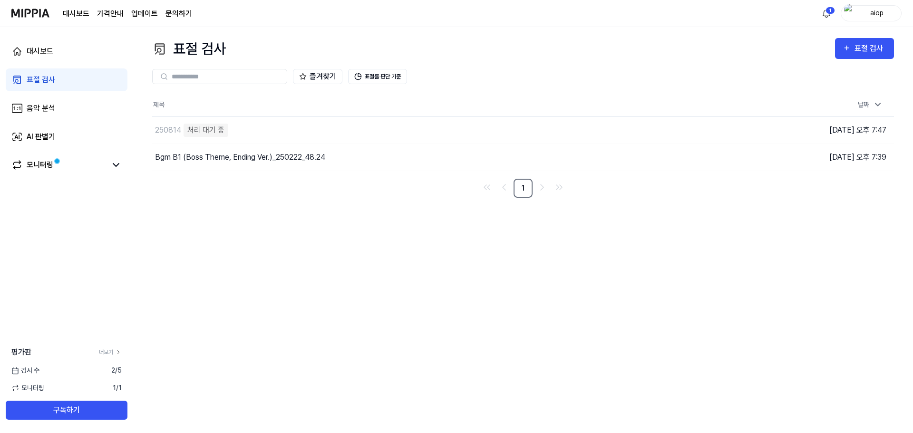
click at [428, 288] on div "표절 검사 표절 검사 표절 검사 음악 분석 AI 판별기 즐겨찾기 표절률 판단 기준 제목 날짜 250814 처리 대기 중 이동하기 2025.08…" at bounding box center [523, 230] width 780 height 407
click at [318, 167] on div "Bgm B1 (Boss Theme, Ending Ver.)_250222_48.24" at bounding box center [390, 157] width 476 height 27
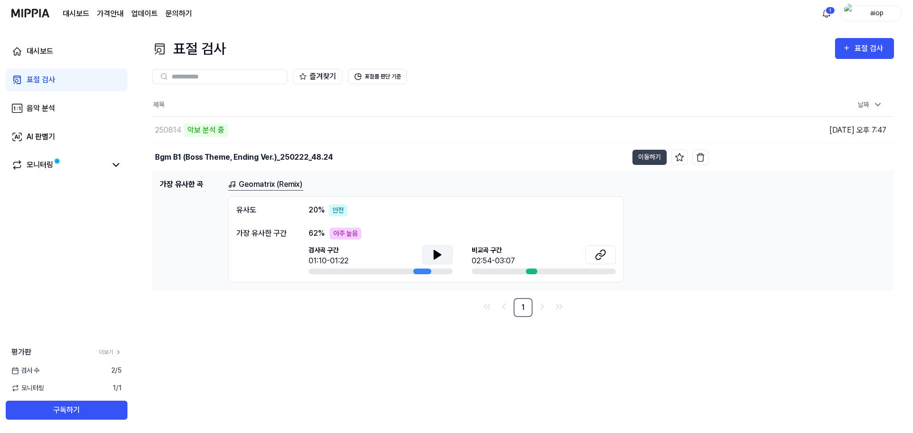
click at [449, 255] on button at bounding box center [437, 254] width 30 height 19
click at [444, 255] on button at bounding box center [437, 254] width 30 height 19
click at [601, 256] on icon at bounding box center [603, 253] width 6 height 6
click at [266, 387] on div "표절 검사 표절 검사 표절 검사 음악 분석 AI 판별기 즐겨찾기 표절률 판단 기준 제목 날짜 250814 악보 분석 중 이동하기 2025.08…" at bounding box center [523, 230] width 780 height 407
click at [540, 43] on div "표절 검사 표절 검사" at bounding box center [523, 48] width 742 height 21
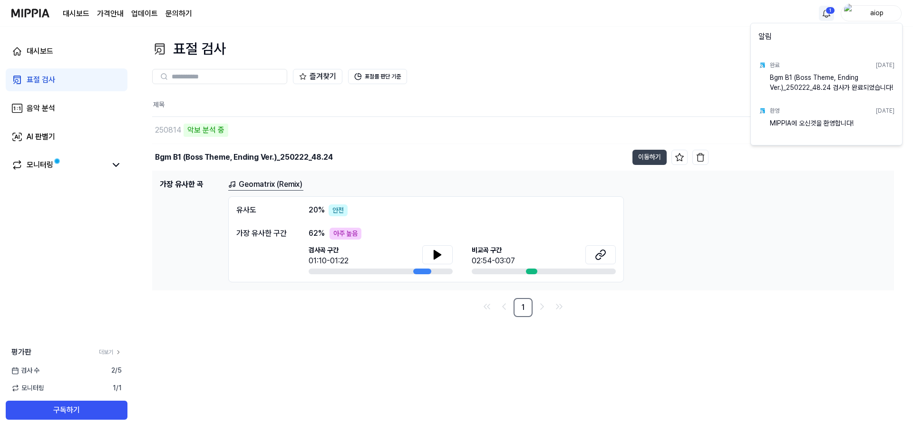
click at [829, 13] on html "대시보드 가격안내 업데이트 문의하기 1 aiop 대시보드 표절 검사 음악 분석 AI 판별기 모니터링 평가판 더보기 검사 수 2 / 5 모니터링…" at bounding box center [456, 216] width 913 height 433
click at [698, 79] on html "대시보드 가격안내 업데이트 문의하기 aiop 대시보드 표절 검사 음악 분석 AI 판별기 모니터링 평가판 더보기 검사 수 2 / 5 모니터링 1…" at bounding box center [456, 216] width 913 height 433
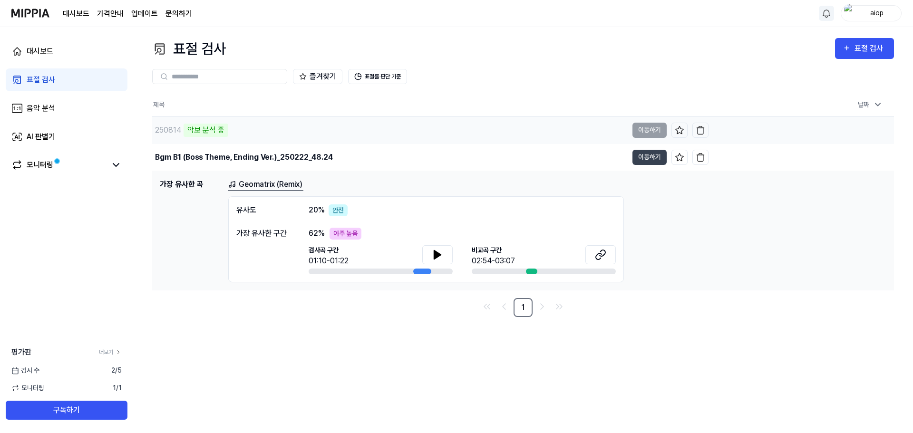
click at [411, 129] on div "250814 악보 분석 중" at bounding box center [390, 130] width 476 height 27
click at [49, 54] on div "대시보드" at bounding box center [40, 51] width 27 height 11
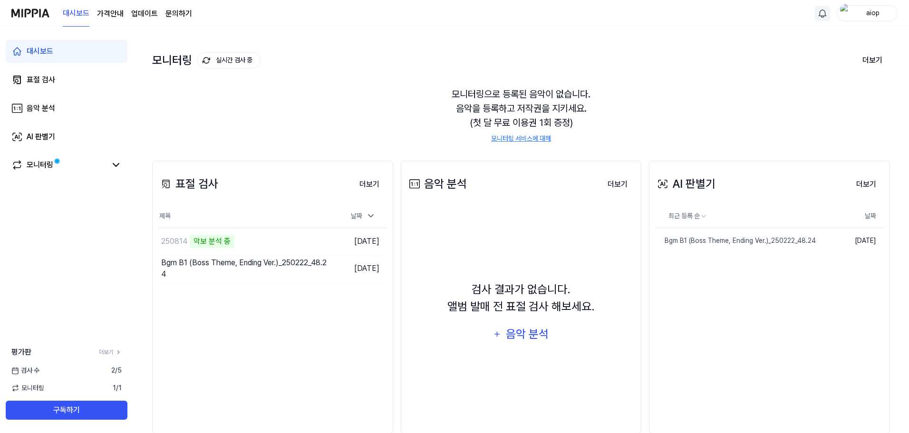
scroll to position [54, 0]
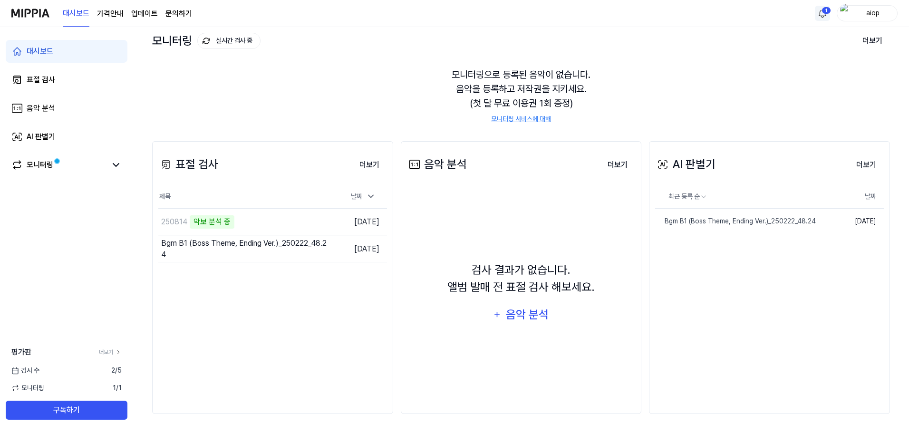
click at [371, 85] on div "모니터링으로 등록된 음악이 없습니다. 음악을 등록하고 저작권을 지키세요. (첫 달 무료 이용권 1회 증정) 모니터링 서비스에 대해" at bounding box center [521, 95] width 738 height 79
click at [200, 224] on div "250814" at bounding box center [224, 222] width 133 height 27
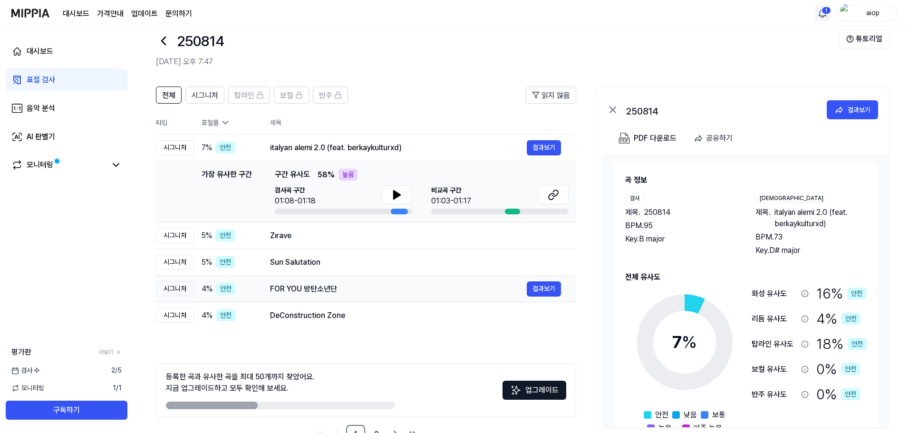
scroll to position [0, 0]
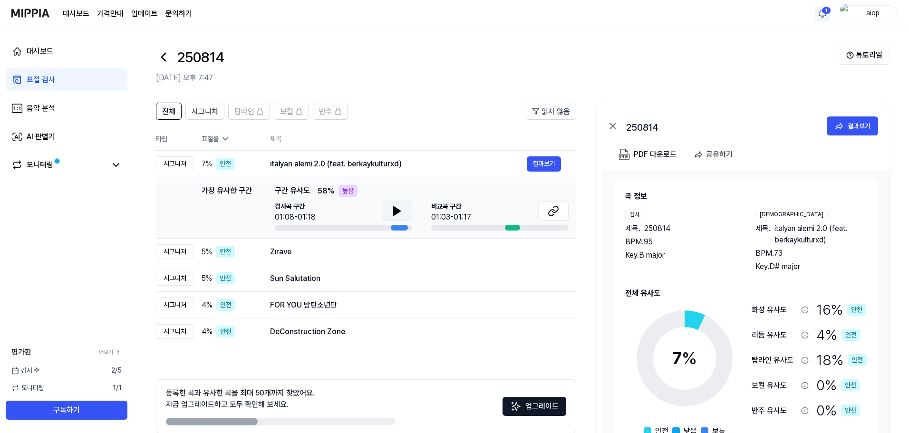
click at [395, 212] on icon at bounding box center [397, 211] width 7 height 9
click at [401, 211] on icon at bounding box center [396, 210] width 11 height 11
click at [556, 211] on icon at bounding box center [556, 209] width 6 height 6
click at [335, 261] on td "Zırave 결과보기" at bounding box center [416, 252] width 322 height 27
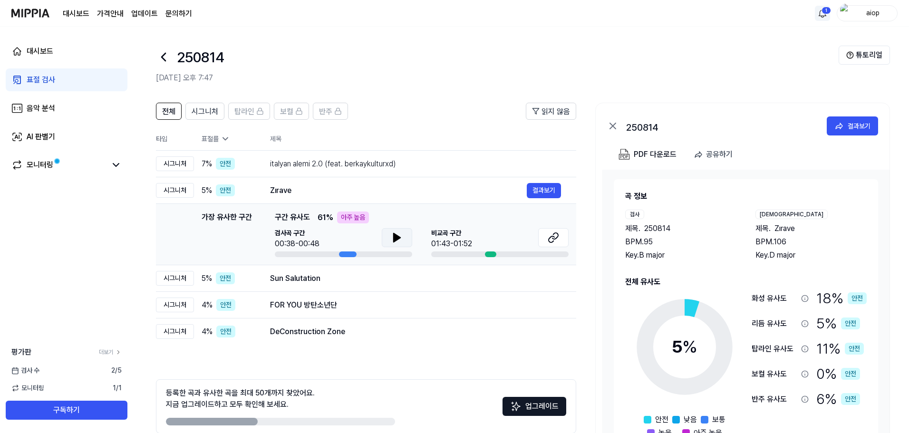
click at [402, 235] on icon at bounding box center [396, 237] width 11 height 11
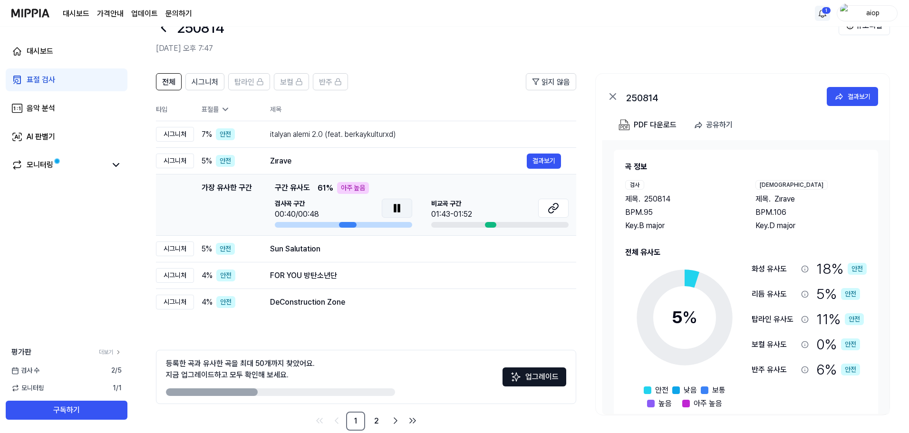
scroll to position [46, 0]
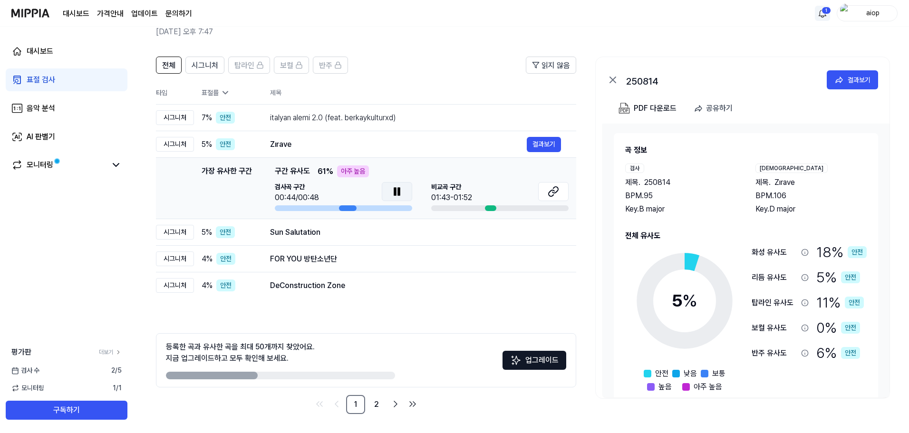
click at [398, 192] on icon at bounding box center [399, 192] width 2 height 8
click at [554, 188] on icon at bounding box center [556, 190] width 6 height 6
click at [330, 239] on div "Sun Salutation 결과보기" at bounding box center [415, 232] width 291 height 15
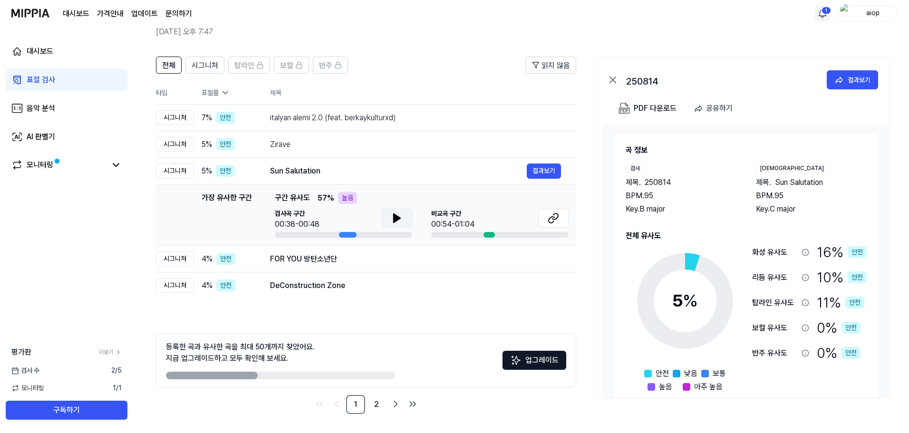
click at [409, 214] on button at bounding box center [397, 218] width 30 height 19
click at [393, 220] on icon at bounding box center [396, 218] width 11 height 11
click at [367, 258] on div "FOR YOU 방탄소년단" at bounding box center [398, 259] width 257 height 11
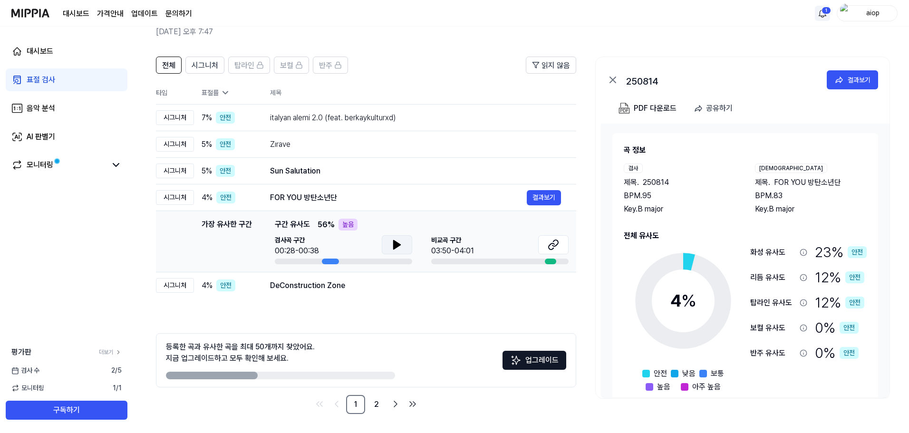
click at [385, 243] on button at bounding box center [397, 244] width 30 height 19
click at [391, 241] on icon at bounding box center [396, 244] width 11 height 11
click at [560, 243] on button at bounding box center [553, 244] width 30 height 19
click at [357, 292] on div "DeConstruction Zone 결과보기" at bounding box center [415, 285] width 291 height 15
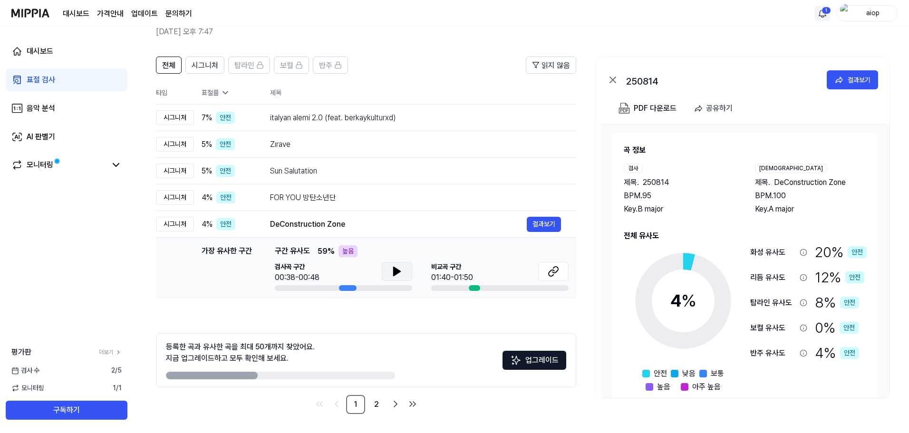
click at [400, 267] on icon at bounding box center [396, 271] width 11 height 11
click at [400, 264] on button at bounding box center [397, 271] width 30 height 19
click at [388, 321] on div "전체 시그니처 탑라인 보컬 반주 읽지 않음 전체 시그니처 탑라인 보컬 반주 타입 표절률 제목 표절률 읽지 않음 시그니처 7 % 안전 italy…" at bounding box center [366, 236] width 420 height 358
click at [207, 68] on span "시그니처" at bounding box center [205, 65] width 27 height 11
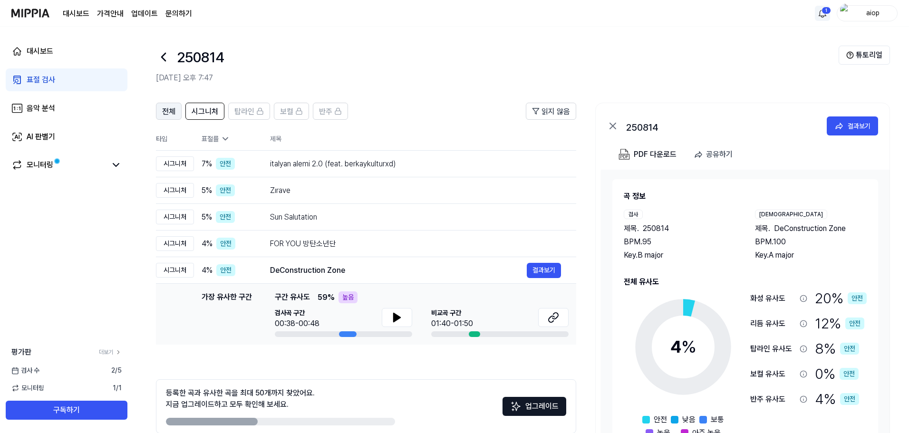
click at [172, 109] on span "전체" at bounding box center [168, 111] width 13 height 11
click at [56, 55] on link "대시보드" at bounding box center [67, 51] width 122 height 23
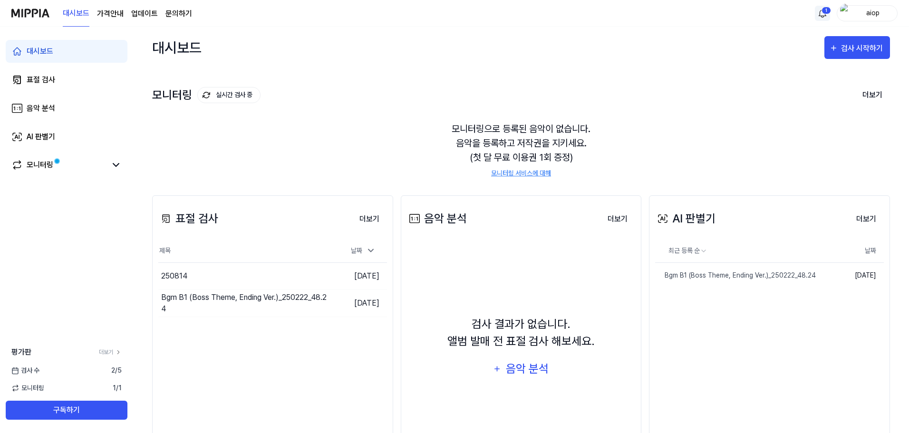
scroll to position [54, 0]
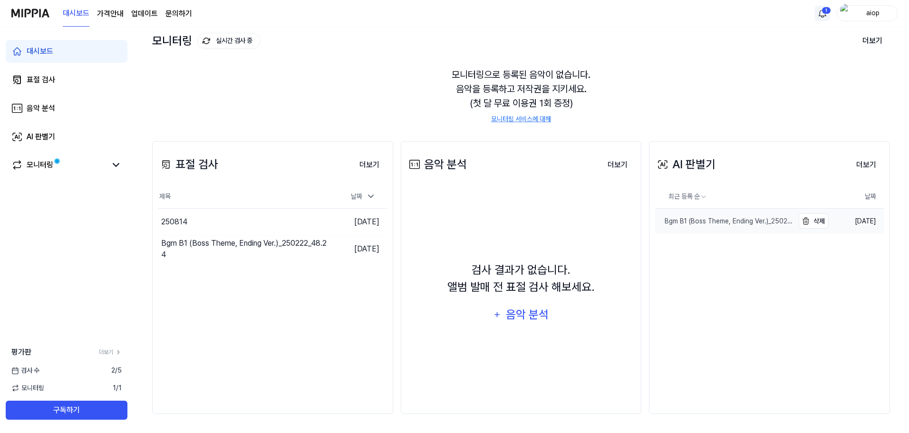
click at [748, 222] on div "Bgm B1 (Boss Theme, Ending Ver.)_250222_48.24" at bounding box center [724, 221] width 138 height 10
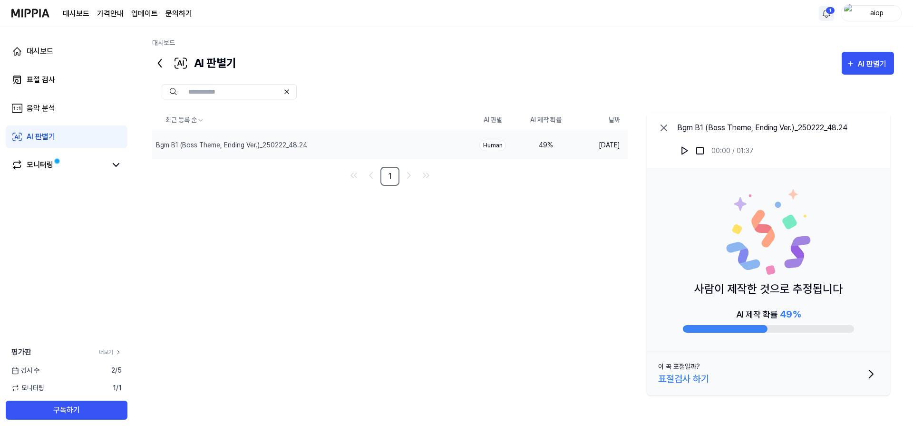
click at [491, 150] on div "Human" at bounding box center [492, 145] width 27 height 11
drag, startPoint x: 569, startPoint y: 201, endPoint x: 574, endPoint y: 205, distance: 6.1
click at [570, 201] on div "최근 등록 순 AI 판별 AI 제작 확률 날짜 Bgm B1 (Boss Theme, Ending Ver.)_250222_48.24 삭제 Huma…" at bounding box center [523, 254] width 742 height 291
click at [879, 364] on button "이 곡 표절일까? 표절검사 하기" at bounding box center [769, 373] width 244 height 43
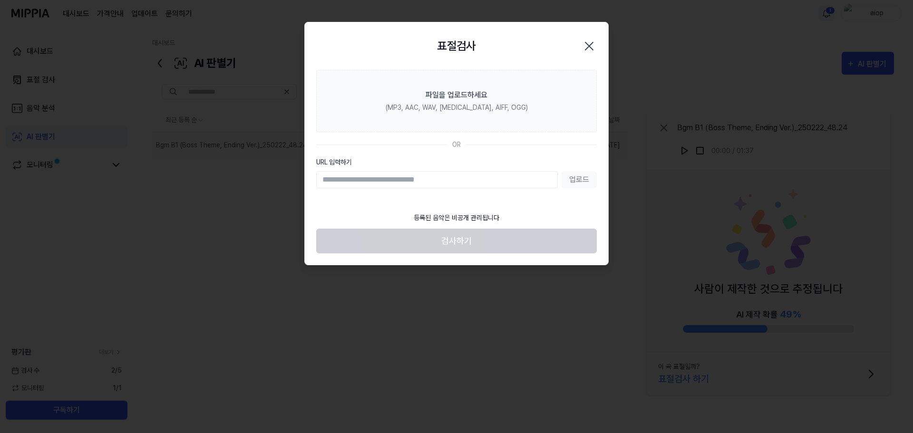
click at [580, 43] on div "표절검사 닫기" at bounding box center [456, 46] width 281 height 25
click at [587, 45] on icon "button" at bounding box center [589, 46] width 15 height 15
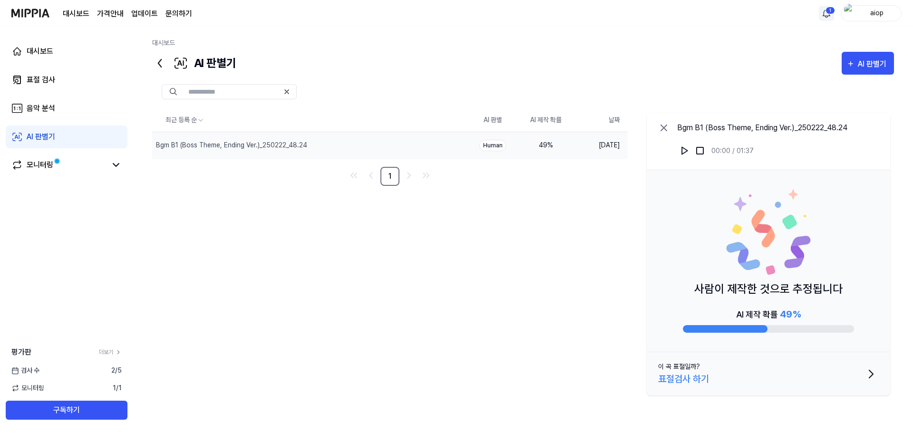
drag, startPoint x: 816, startPoint y: 154, endPoint x: 817, endPoint y: 220, distance: 65.6
click at [817, 154] on div "Bgm B1 (Boss Theme, Ending Ver.)_250222_48.24 00:00 / 01:37" at bounding box center [762, 141] width 170 height 38
click at [817, 263] on div "사람이 제작한 것으로 추정됩니다 AI 제작 확률 49 %" at bounding box center [769, 261] width 244 height 182
click at [159, 63] on icon at bounding box center [159, 63] width 15 height 15
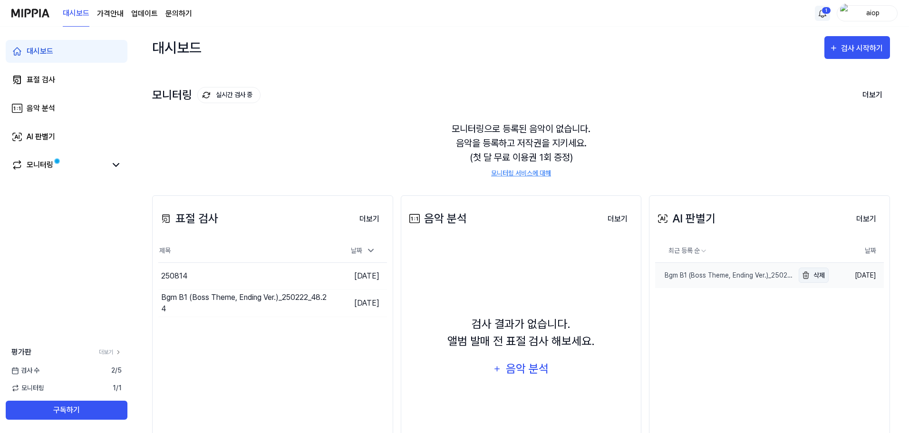
click at [810, 274] on img "button" at bounding box center [805, 275] width 11 height 11
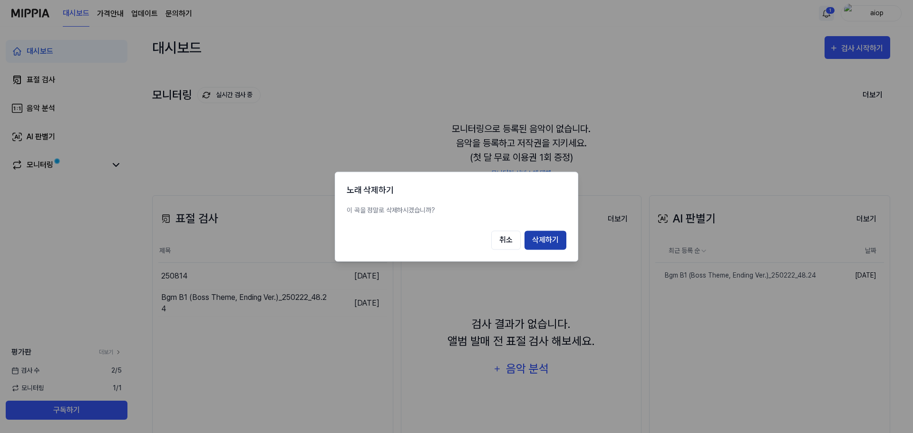
click at [547, 235] on button "삭제하기" at bounding box center [546, 240] width 42 height 19
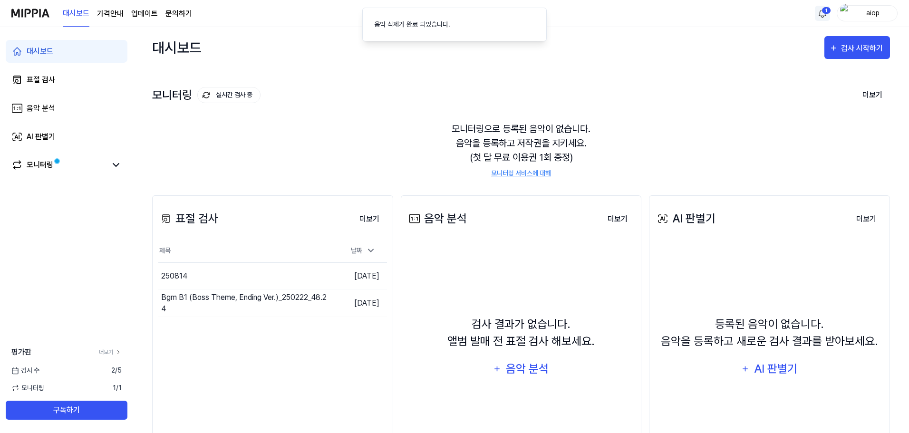
scroll to position [73, 0]
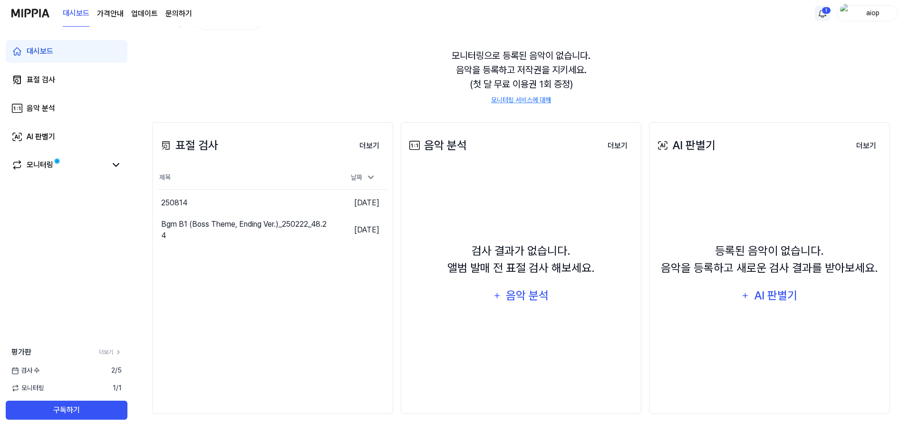
click at [116, 12] on page\) "가격안내" at bounding box center [110, 13] width 27 height 11
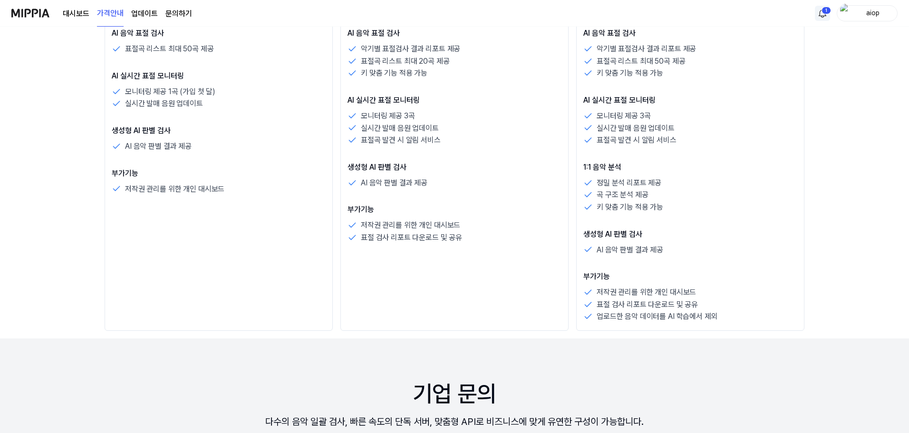
scroll to position [0, 0]
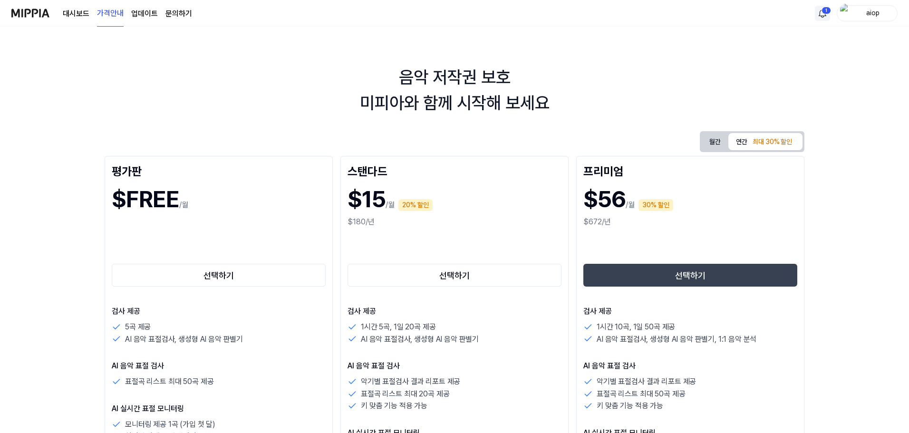
click at [755, 143] on div "최대 30% 할인" at bounding box center [772, 142] width 45 height 14
click at [715, 140] on button "월간" at bounding box center [715, 142] width 27 height 18
click at [745, 143] on button "연간 최대 30% 할인" at bounding box center [766, 141] width 74 height 17
click at [716, 140] on button "월간" at bounding box center [715, 142] width 27 height 18
click at [741, 145] on button "연간 최대 30% 할인" at bounding box center [766, 142] width 74 height 20
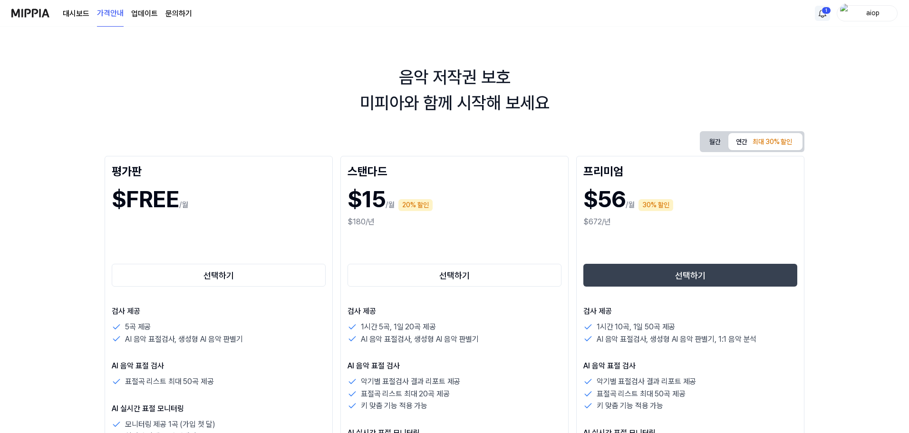
click at [716, 143] on button "월간" at bounding box center [715, 142] width 27 height 18
click at [745, 142] on button "연간 최대 30% 할인" at bounding box center [766, 141] width 74 height 17
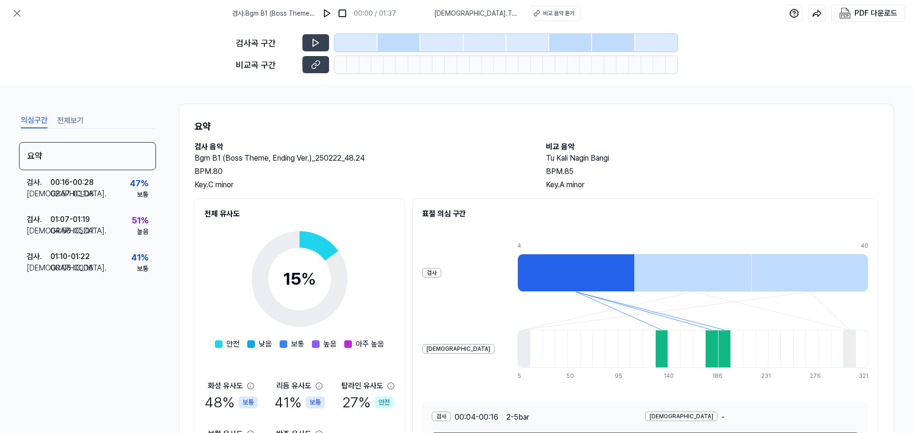
scroll to position [73, 0]
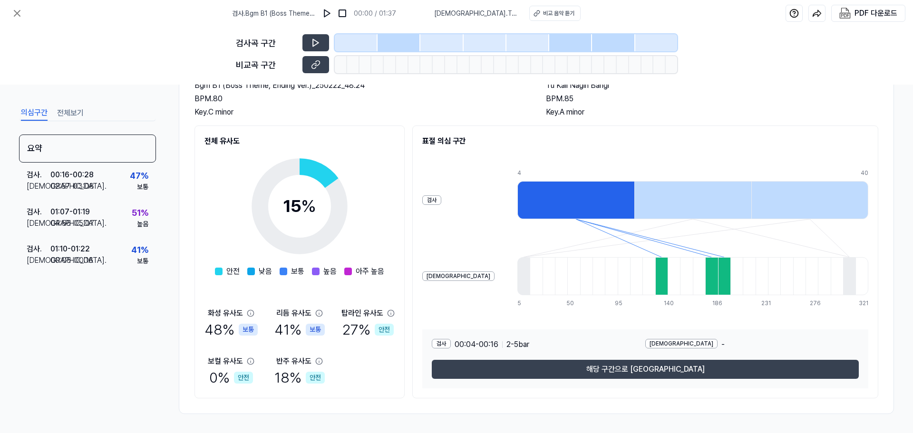
click at [528, 213] on div at bounding box center [575, 200] width 117 height 38
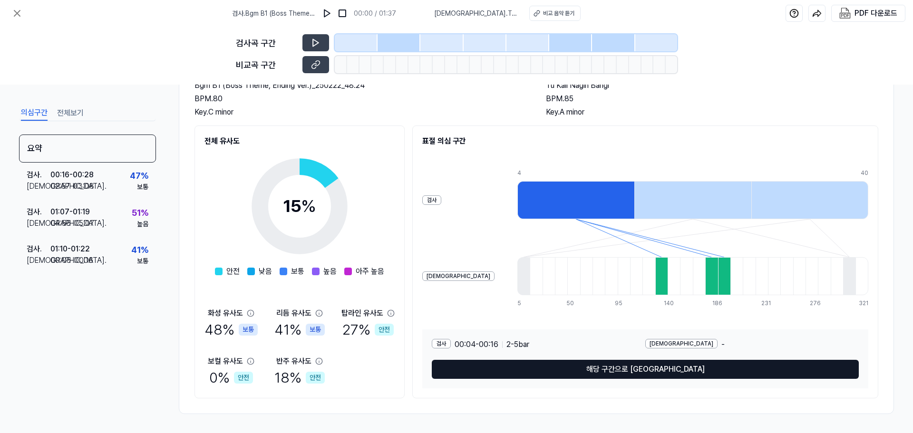
click at [537, 371] on button "해당 구간으로 이동" at bounding box center [645, 369] width 427 height 19
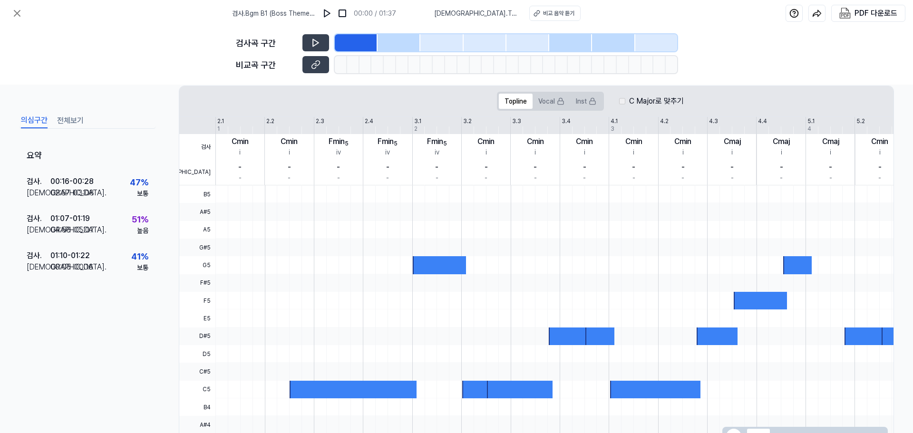
scroll to position [198, 0]
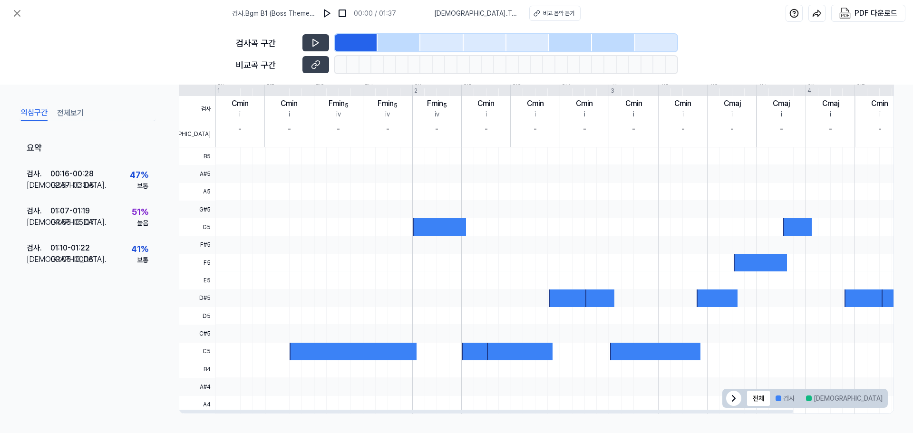
click at [429, 233] on div at bounding box center [439, 227] width 53 height 18
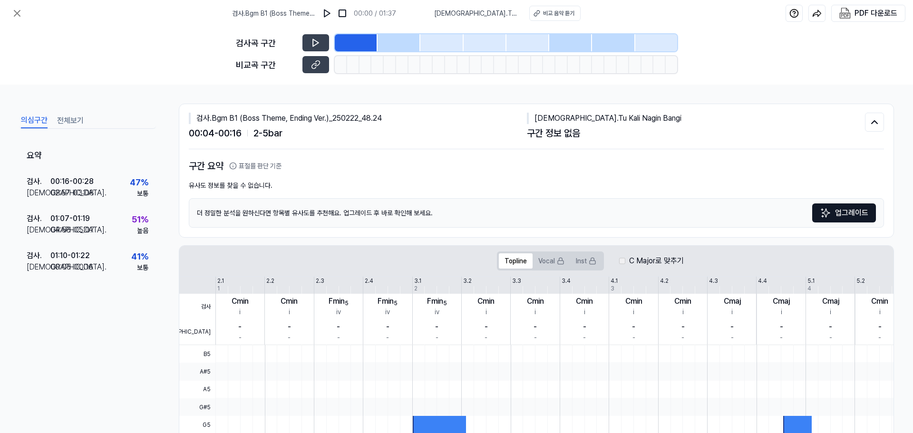
click at [556, 120] on div "비교 . Tu Kali Nagin Bangi" at bounding box center [696, 118] width 338 height 11
click at [796, 122] on div "비교 . Tu Kali Nagin Bangi" at bounding box center [696, 118] width 338 height 11
click at [874, 118] on icon at bounding box center [874, 122] width 11 height 11
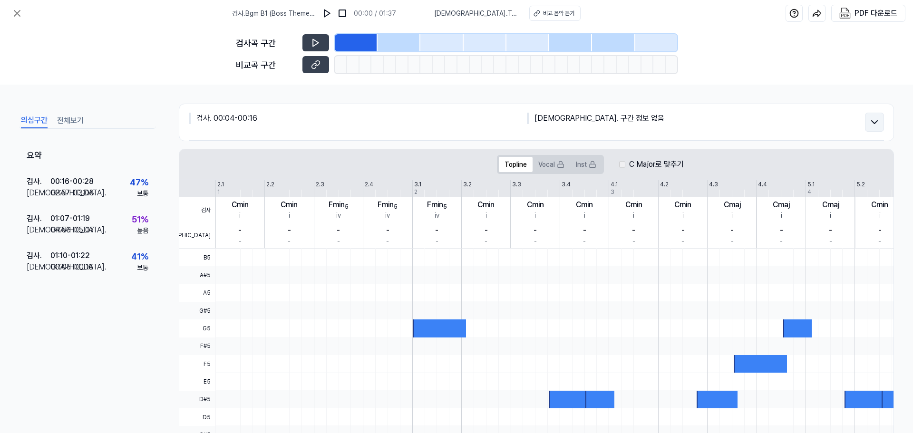
click at [874, 118] on icon at bounding box center [874, 122] width 11 height 11
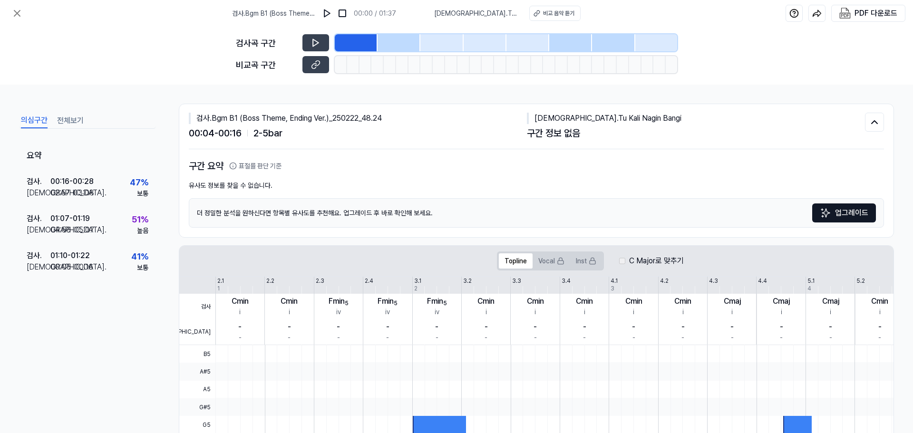
drag, startPoint x: 628, startPoint y: 117, endPoint x: 683, endPoint y: 124, distance: 56.1
click at [683, 120] on div "비교 . Tu Kali Nagin Bangi" at bounding box center [696, 118] width 338 height 11
click at [683, 132] on div "구간 정보 없음" at bounding box center [696, 133] width 338 height 14
click at [330, 176] on div "구간 요약 표절률 판단 기준 유사도 정보를 찾을 수 없습니다. 더 정밀한 분석을 원하신다면 항목별 유사도를 추천해요. 업그레이드 후 바로 확인…" at bounding box center [536, 193] width 695 height 69
click at [126, 232] on div "검사 . 01:07 - 01:19 비교 . 04:56 - 05:07 51 % 높음" at bounding box center [87, 224] width 137 height 37
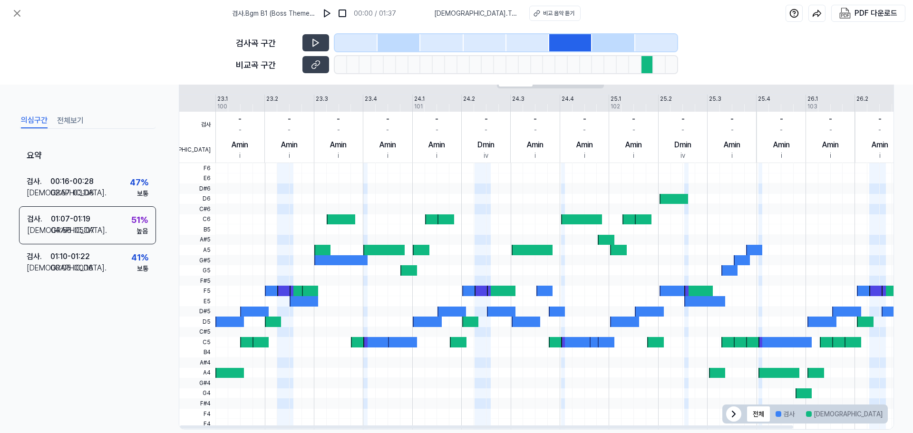
scroll to position [219, 0]
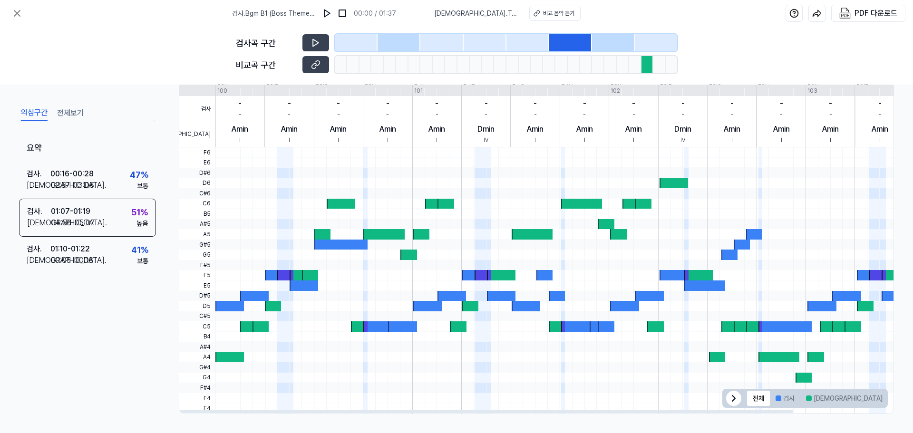
click at [737, 398] on icon at bounding box center [733, 398] width 11 height 11
click at [871, 397] on icon at bounding box center [876, 398] width 11 height 11
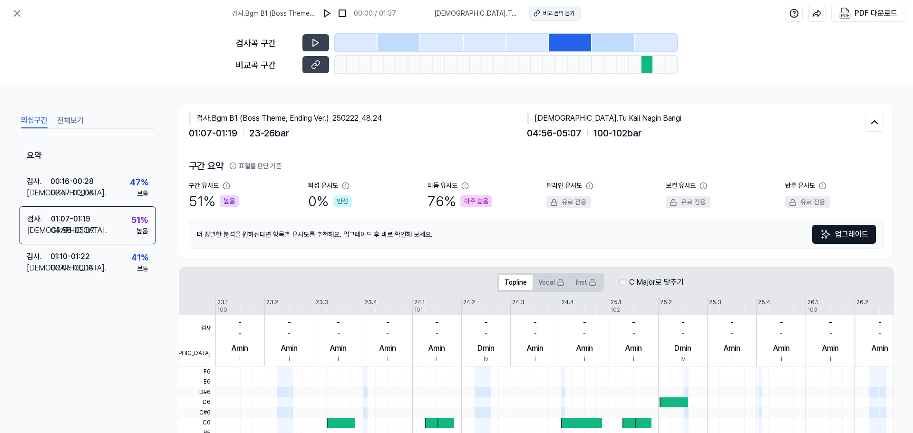
click at [543, 11] on div "비교 음악 듣기" at bounding box center [558, 13] width 31 height 9
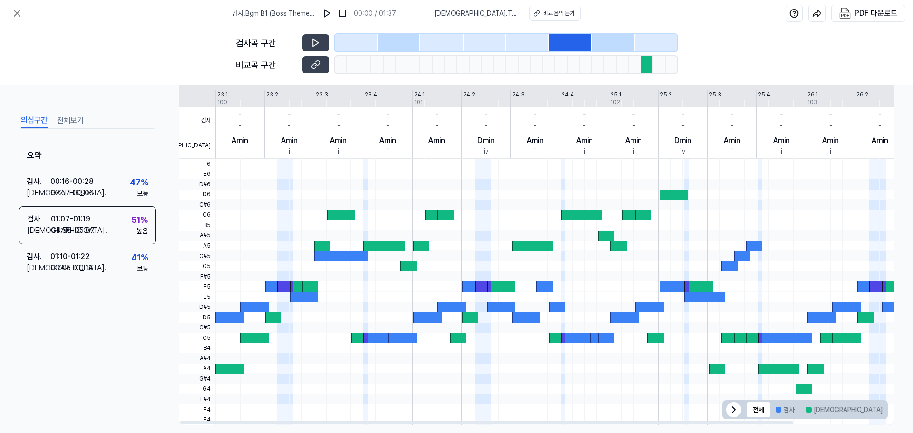
scroll to position [219, 0]
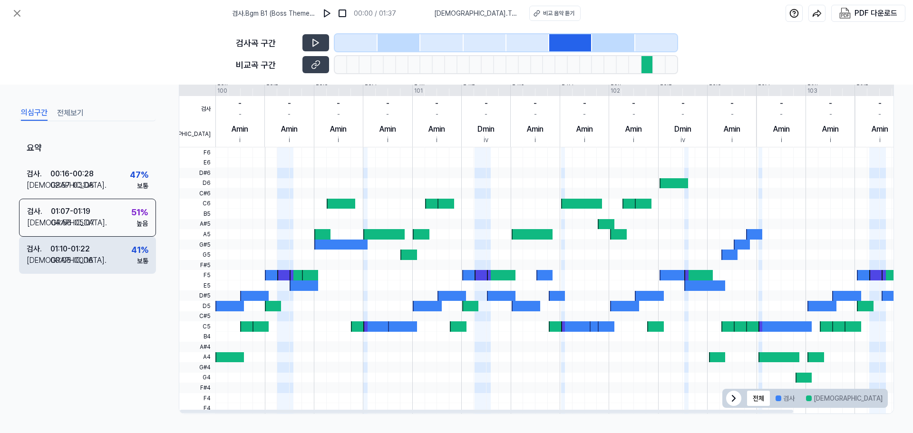
click at [105, 260] on div "검사 . 01:10 - 01:22 비교 . 00:05 - 00:16 41 % 보통" at bounding box center [87, 255] width 137 height 37
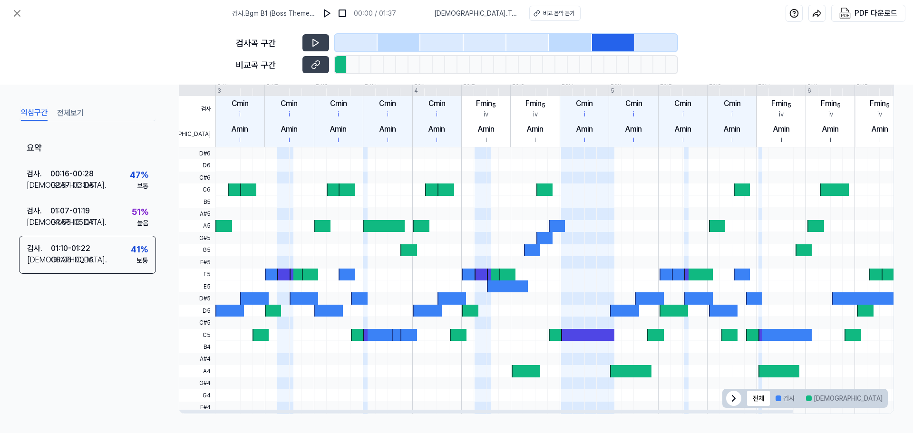
scroll to position [0, 0]
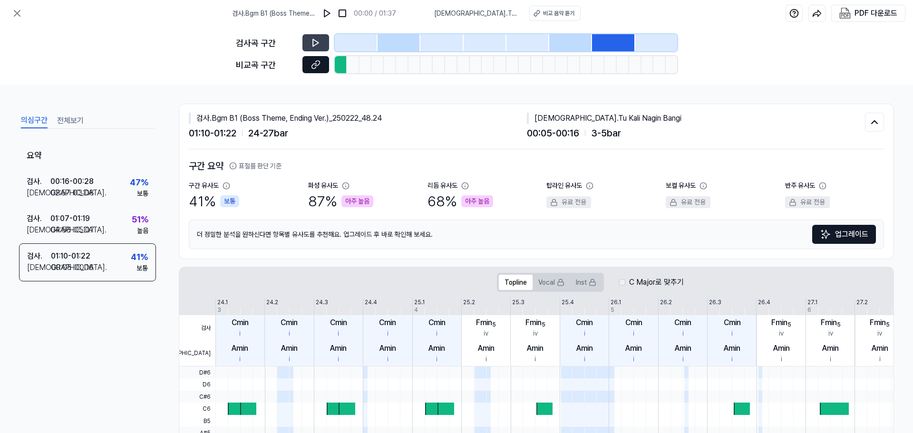
click at [312, 59] on button at bounding box center [316, 64] width 27 height 17
click at [320, 42] on icon at bounding box center [316, 43] width 10 height 10
click at [570, 37] on div at bounding box center [570, 42] width 43 height 17
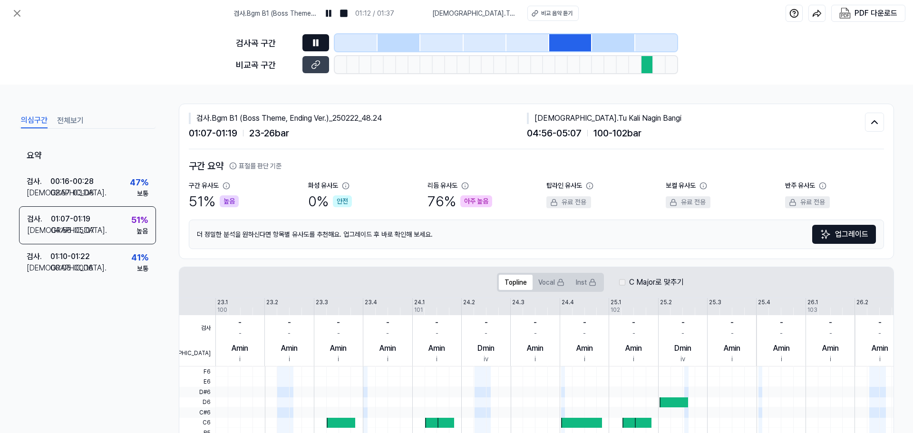
click at [661, 42] on div at bounding box center [656, 42] width 42 height 17
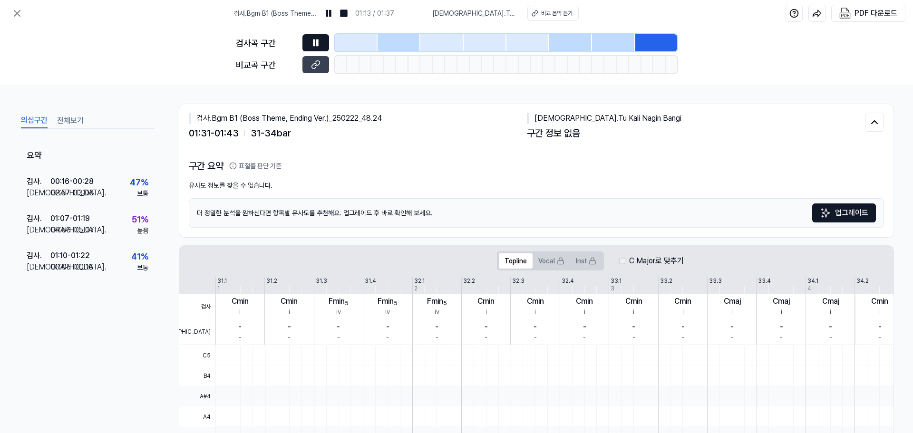
click at [564, 44] on div at bounding box center [570, 42] width 43 height 17
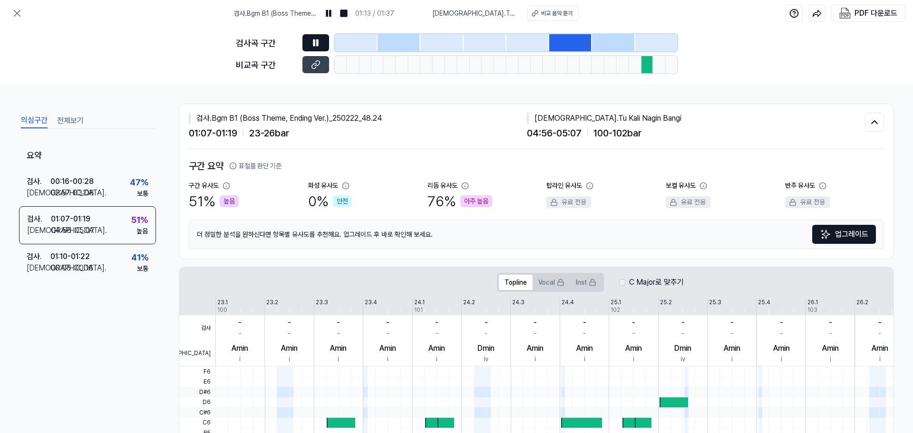
click at [658, 29] on div "검사곡 구간 비교곡 구간" at bounding box center [456, 56] width 441 height 58
click at [659, 46] on div at bounding box center [656, 42] width 42 height 17
